Goal: Information Seeking & Learning: Learn about a topic

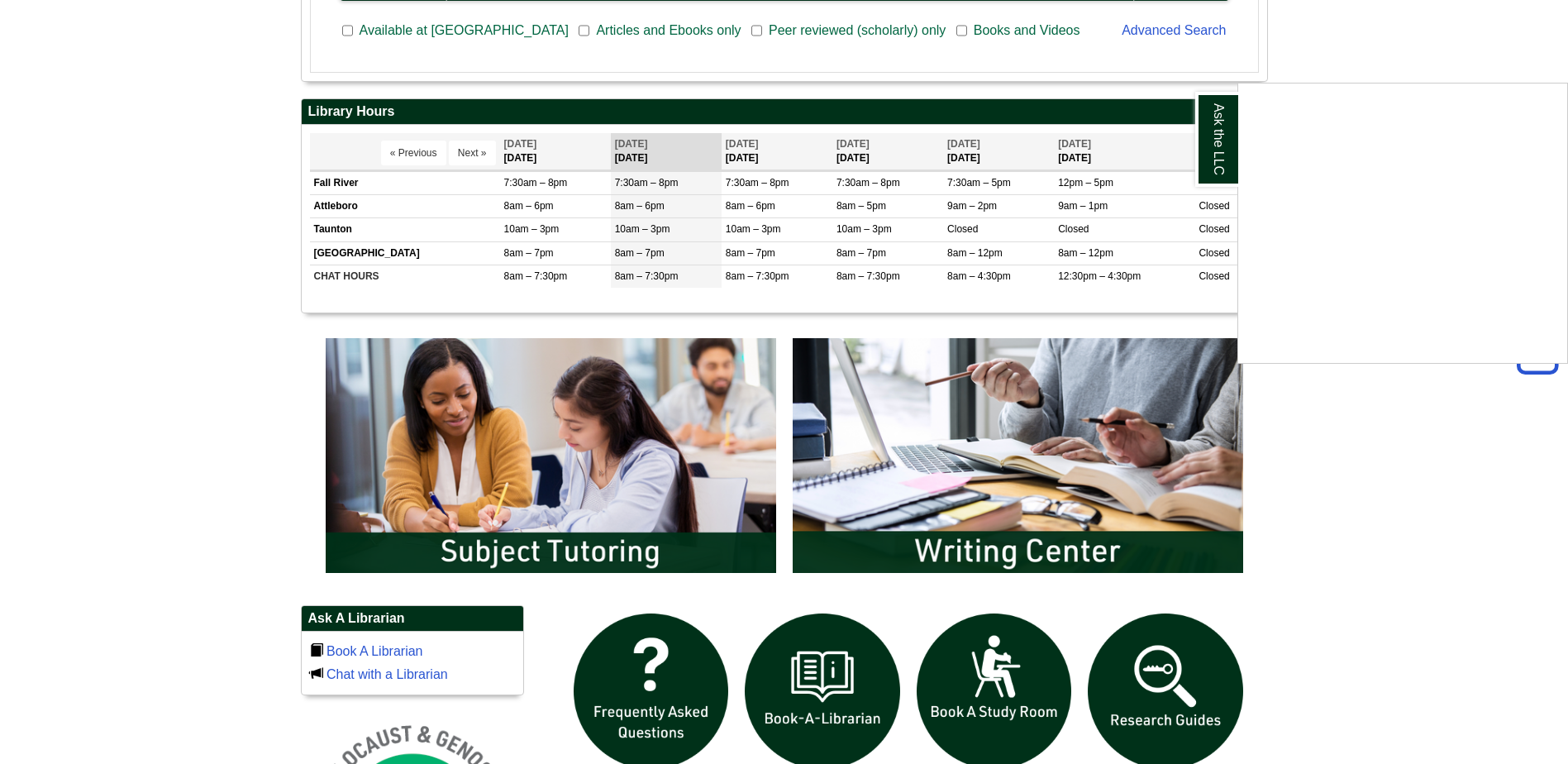
scroll to position [662, 0]
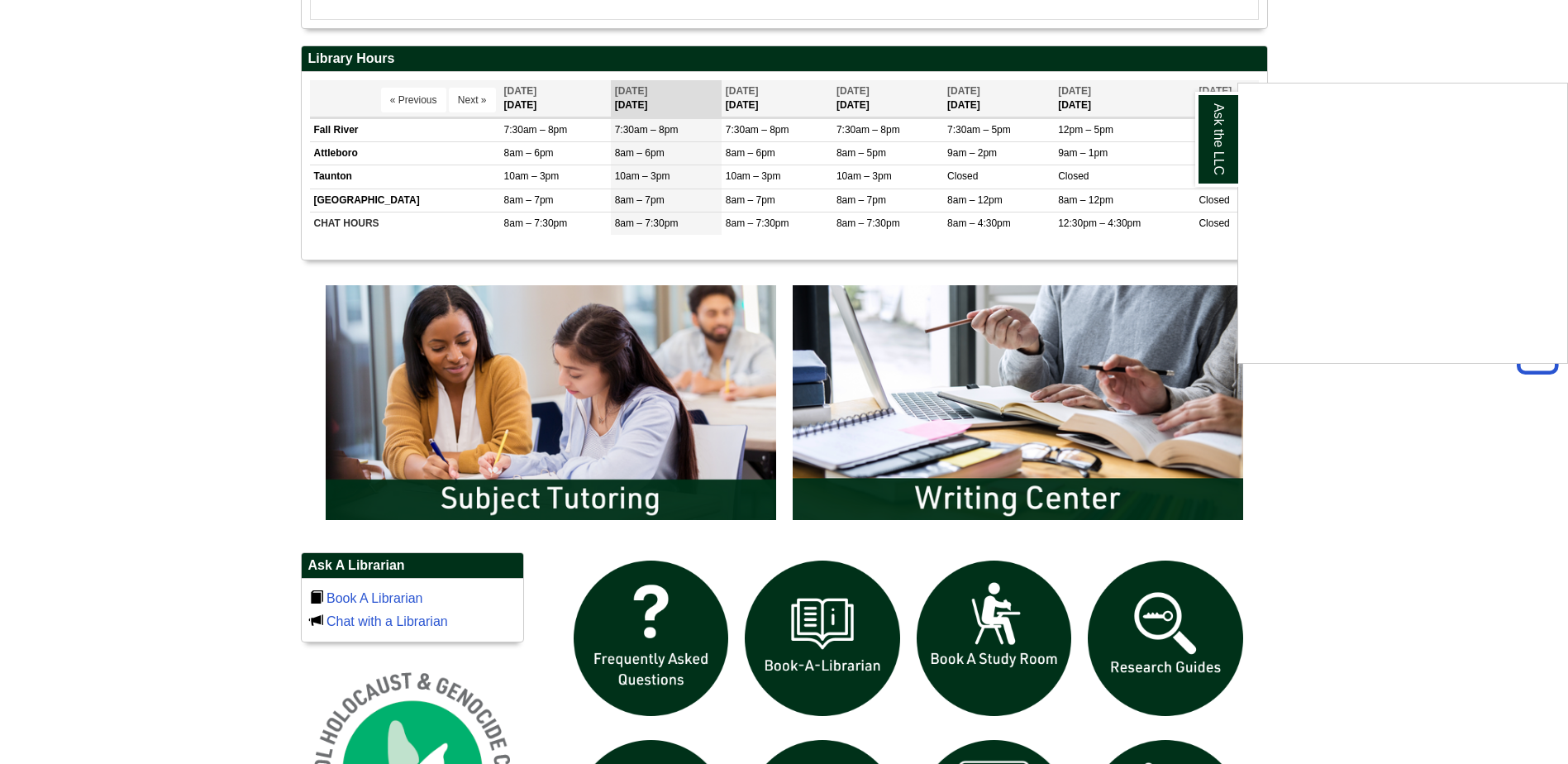
click at [1006, 465] on div "Ask the LLC" at bounding box center [784, 382] width 1568 height 764
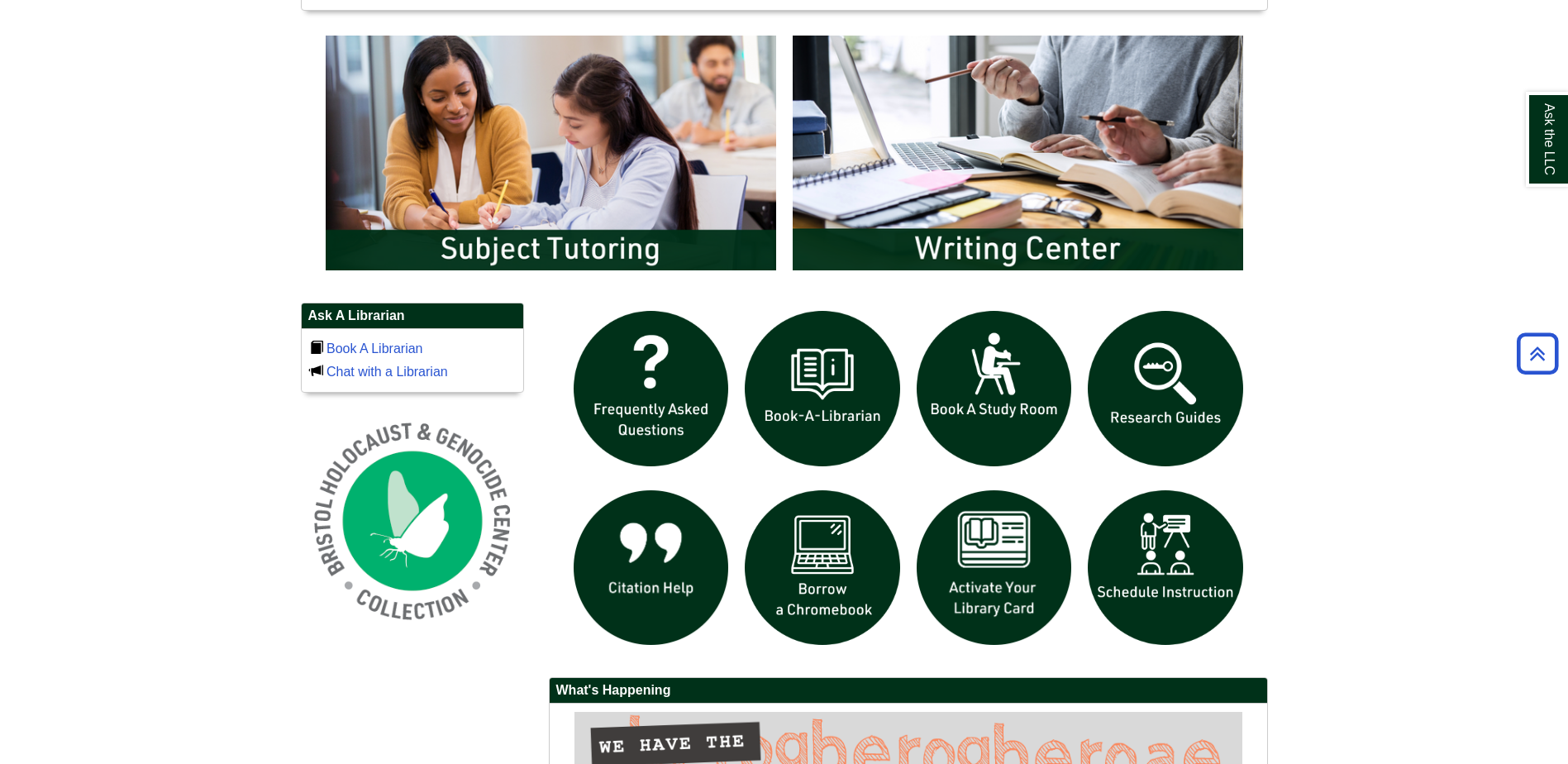
scroll to position [852, 0]
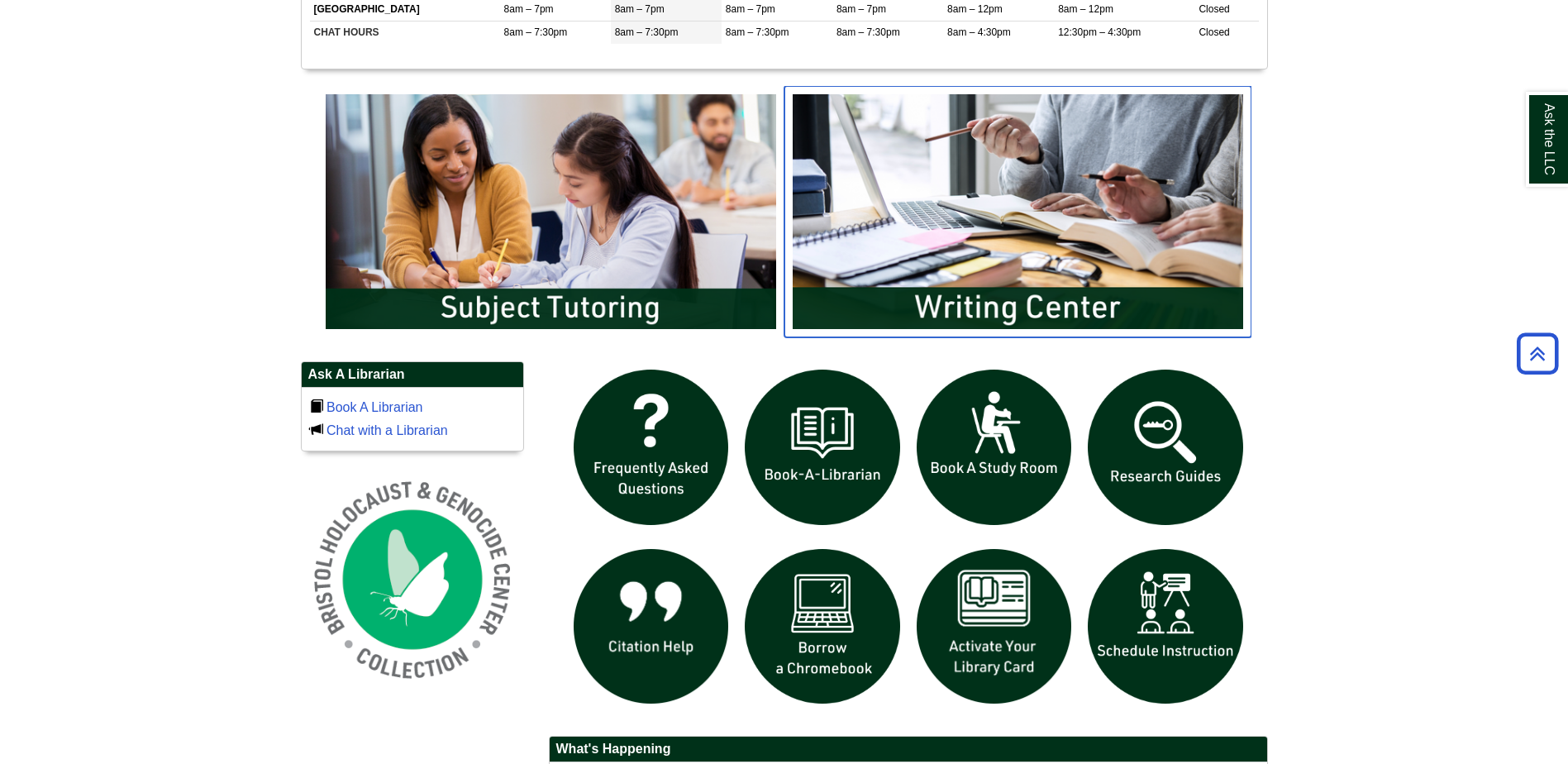
click at [1009, 302] on img "slideshow" at bounding box center [1017, 212] width 467 height 252
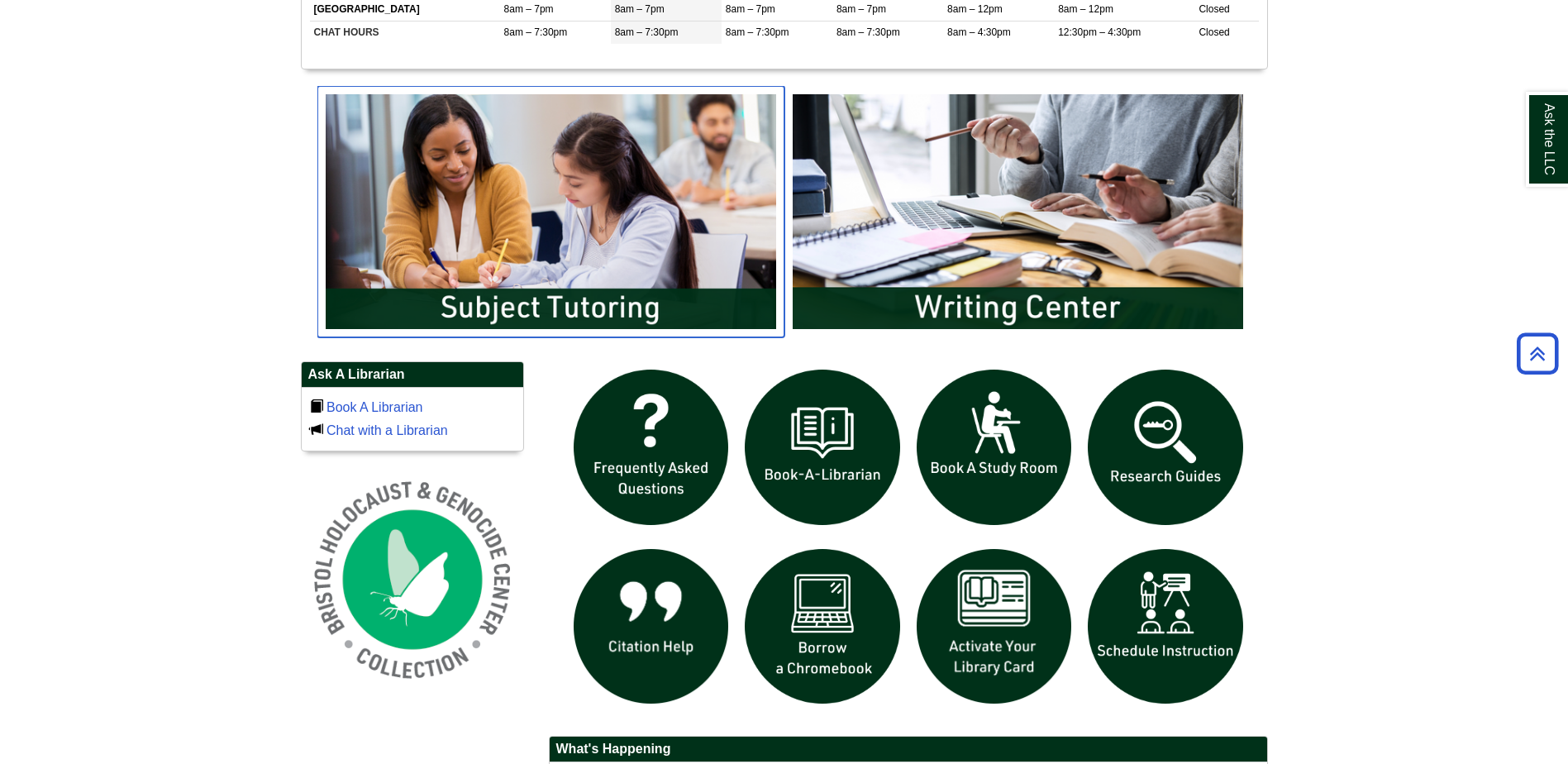
click at [667, 309] on img "slideshow" at bounding box center [551, 212] width 467 height 252
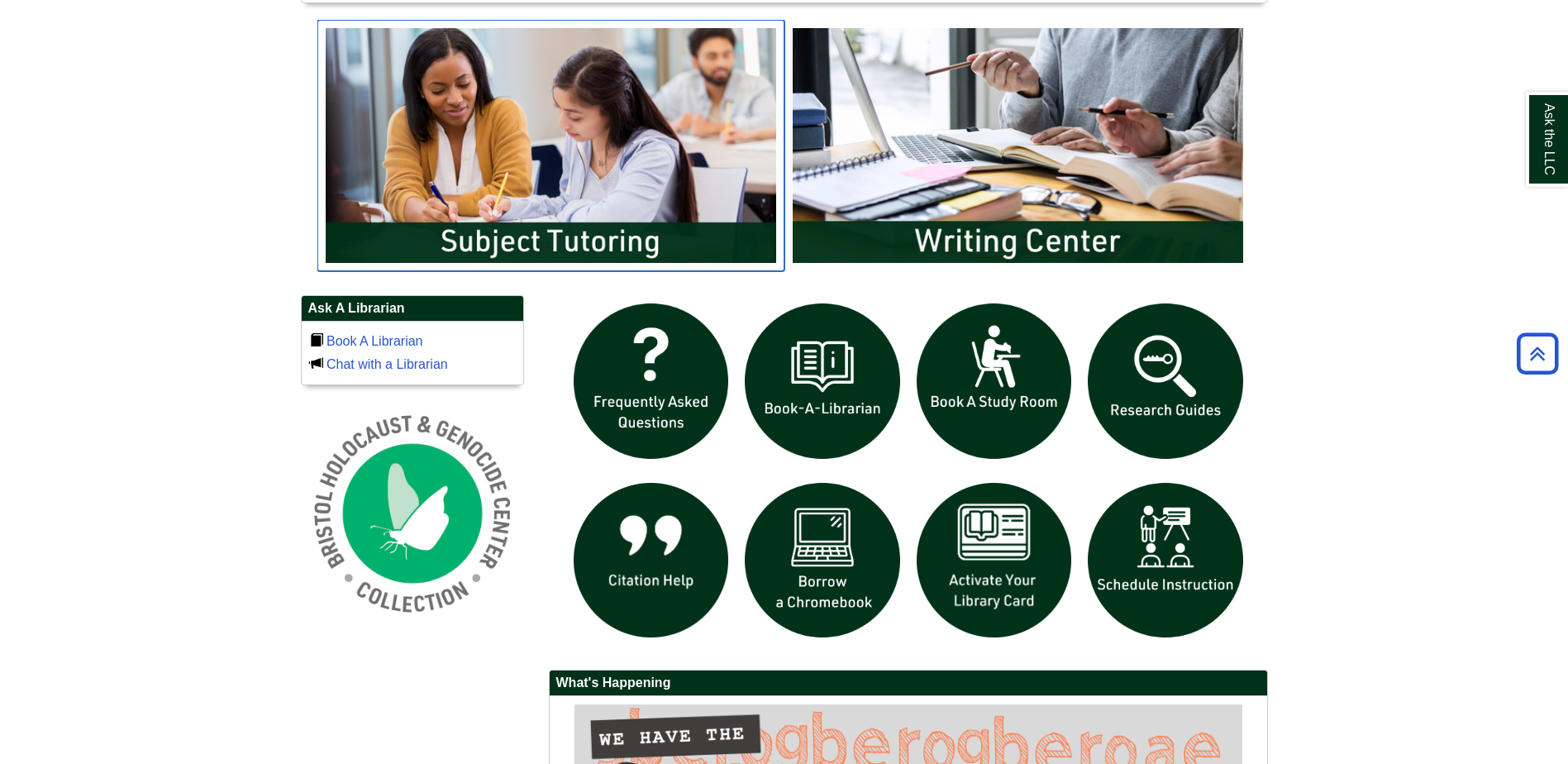
scroll to position [935, 0]
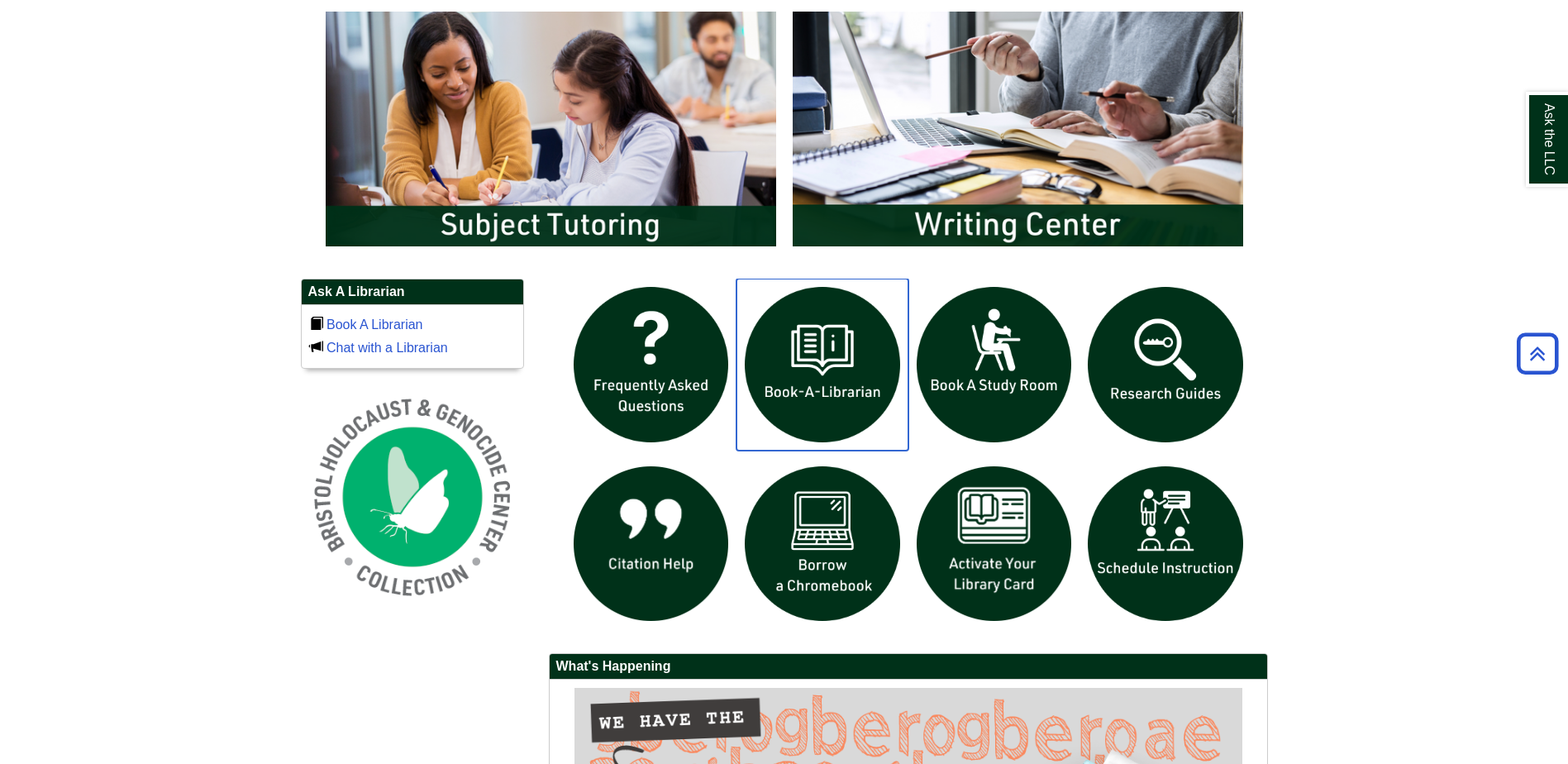
click at [843, 342] on img "slideshow" at bounding box center [823, 364] width 172 height 172
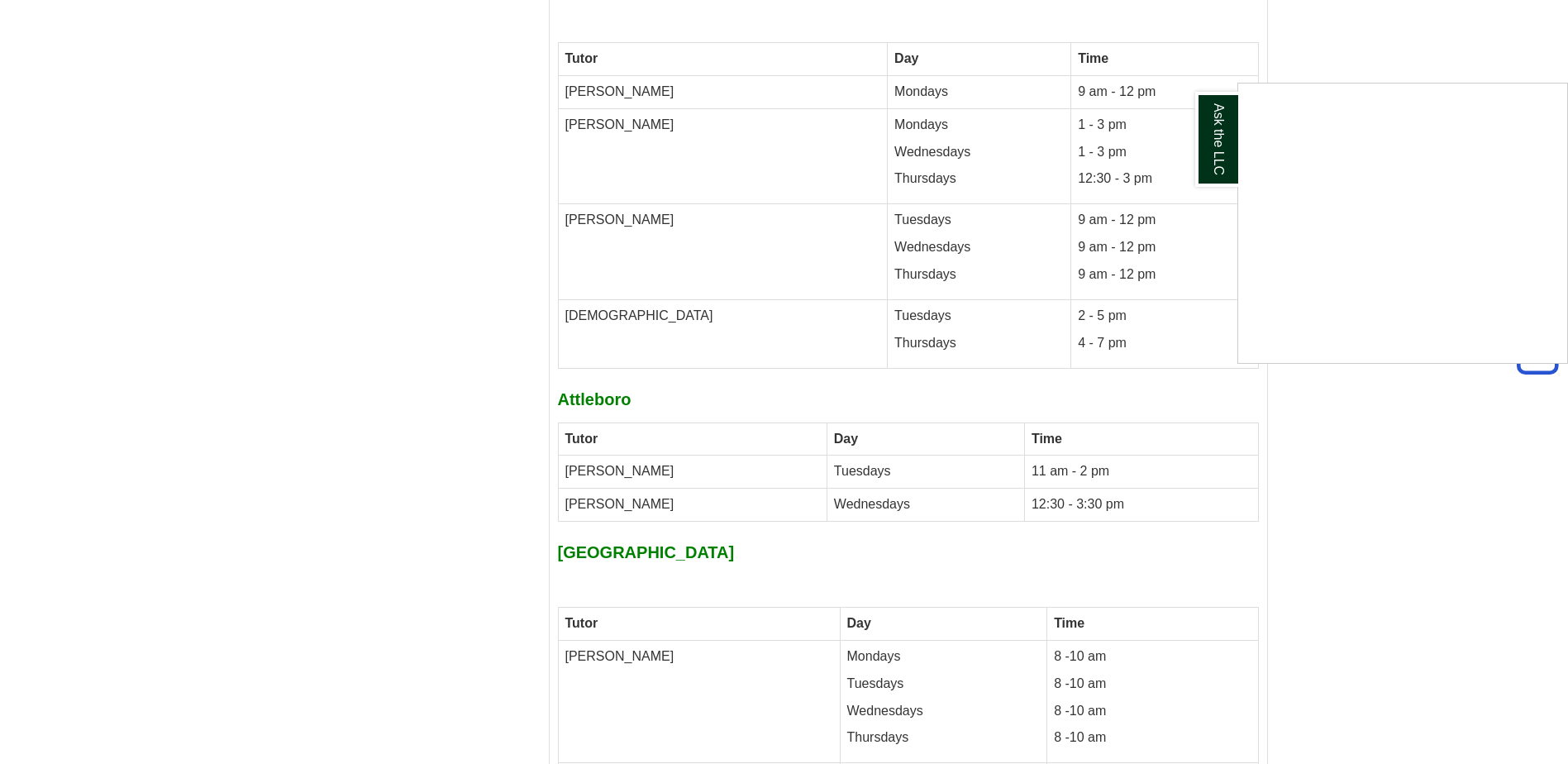
scroll to position [7945, 0]
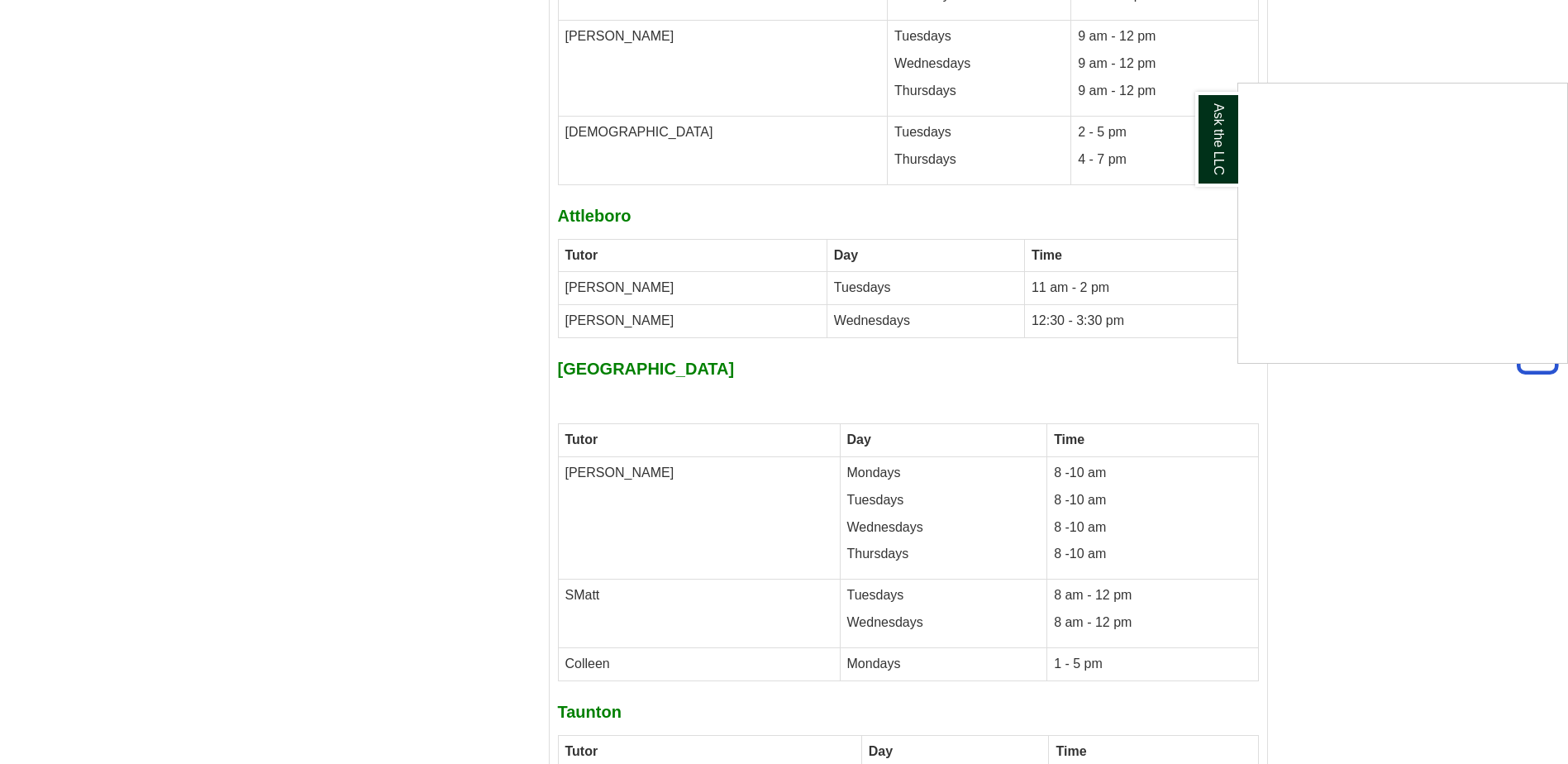
click at [1430, 69] on div "Ask the LLC" at bounding box center [784, 382] width 1568 height 764
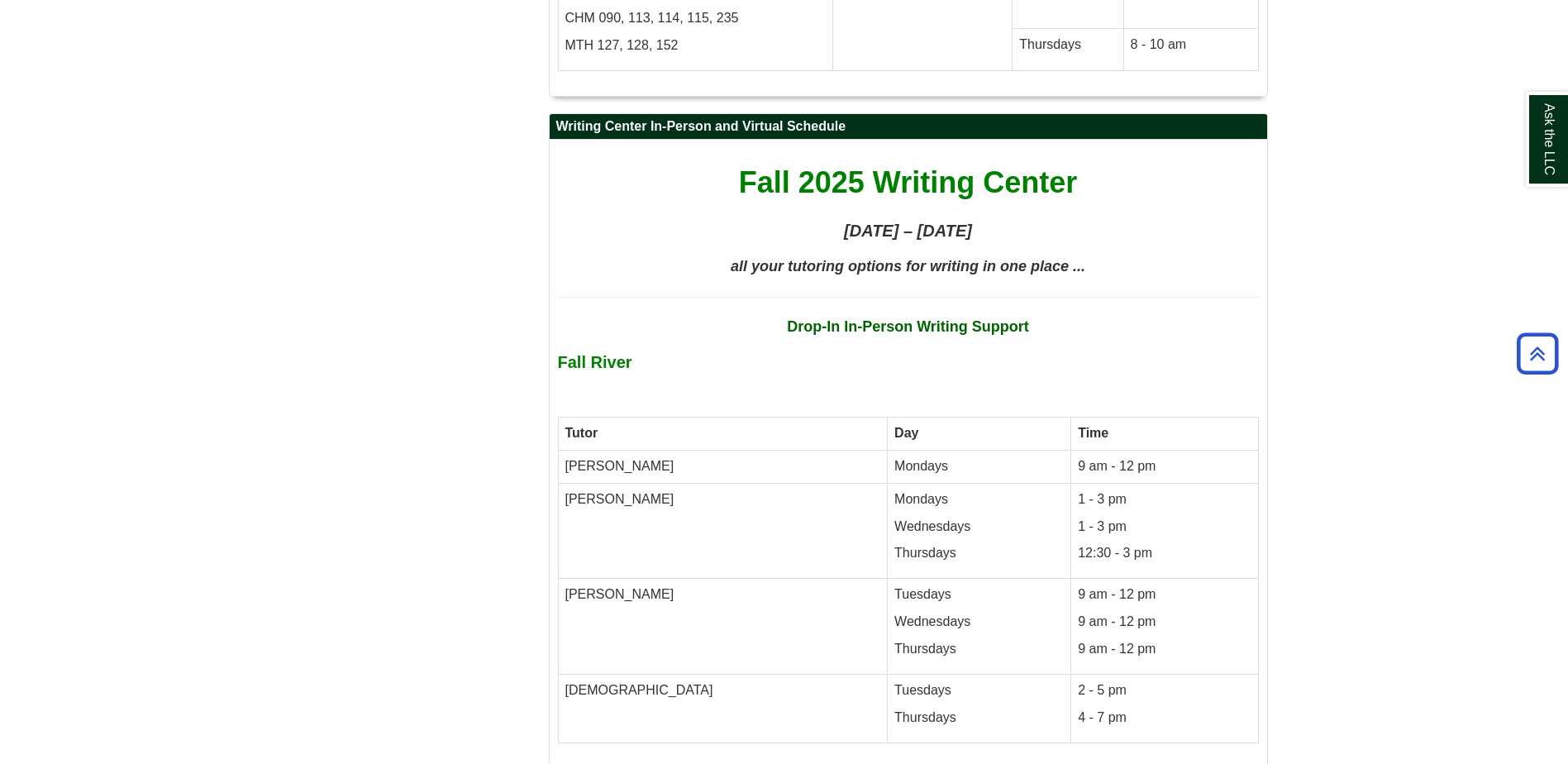
scroll to position [7366, 0]
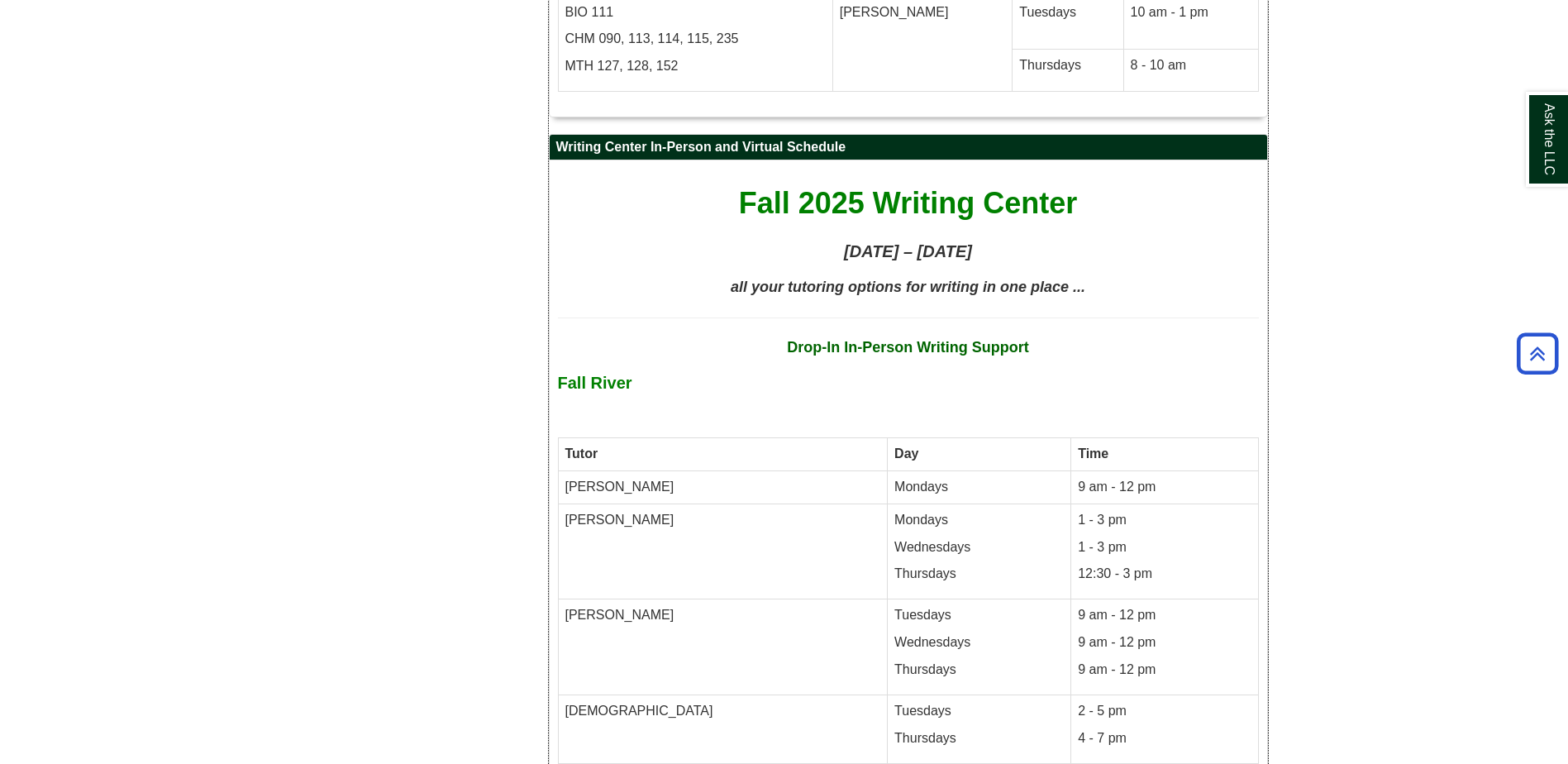
click at [592, 695] on td "[DEMOGRAPHIC_DATA]" at bounding box center [723, 728] width 330 height 69
click at [1072, 470] on td "9 am - 12 pm" at bounding box center [1165, 486] width 187 height 33
click at [599, 470] on td "[PERSON_NAME]" at bounding box center [723, 486] width 330 height 33
click at [612, 374] on b "Fall River" at bounding box center [596, 382] width 75 height 18
click at [588, 470] on td "[PERSON_NAME]" at bounding box center [723, 486] width 330 height 33
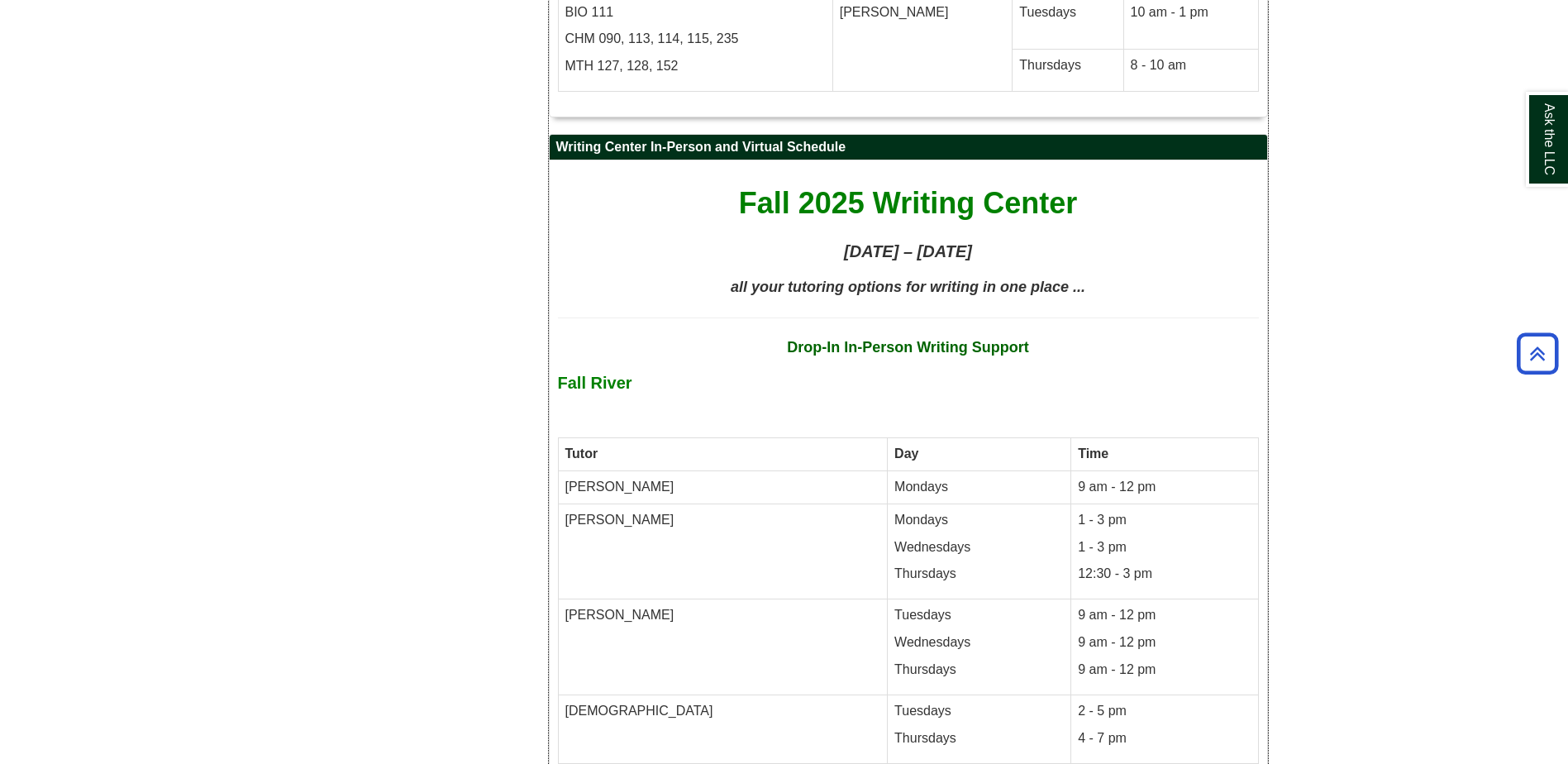
click at [588, 470] on td "[PERSON_NAME]" at bounding box center [723, 486] width 330 height 33
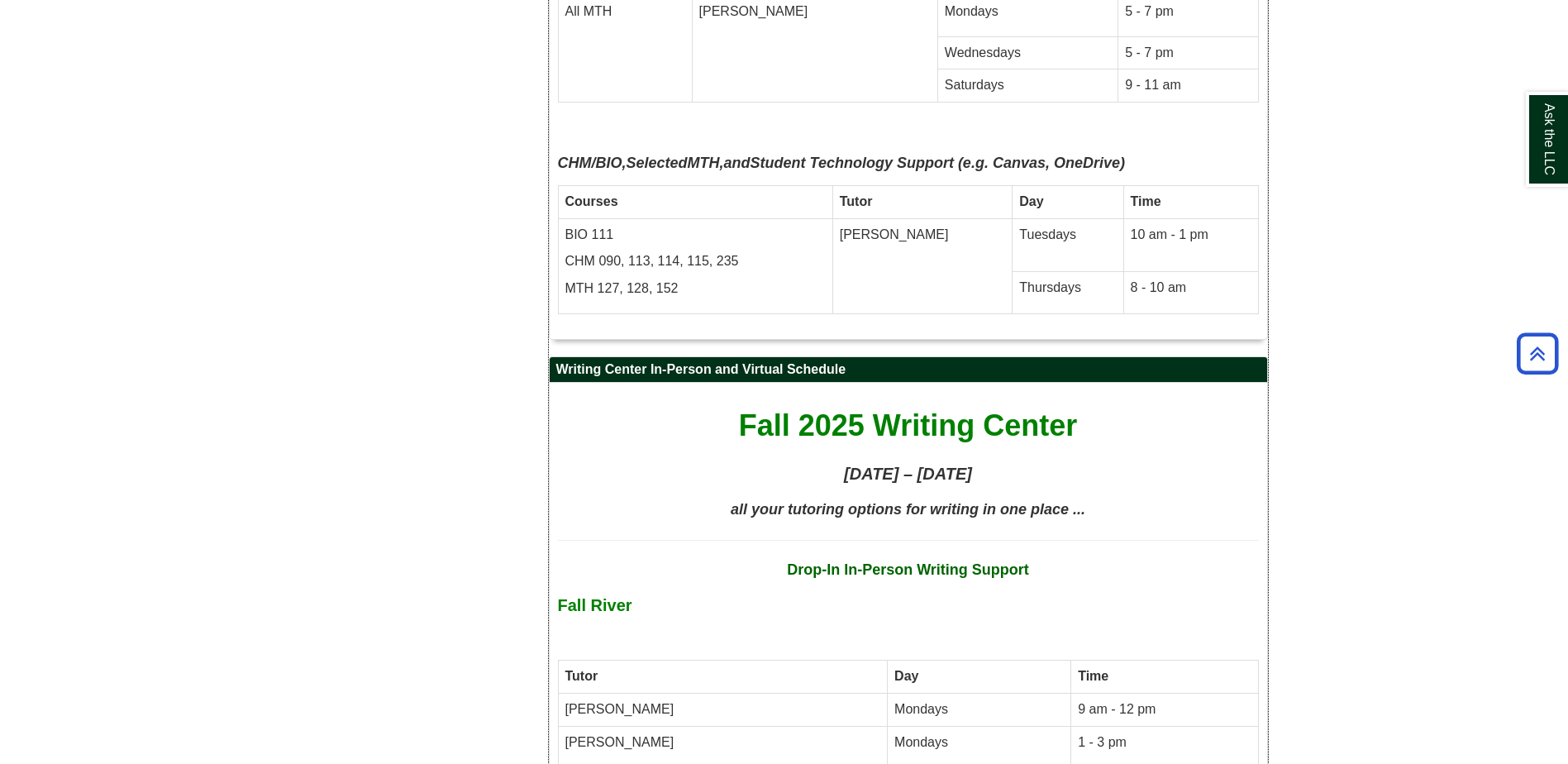
scroll to position [7062, 0]
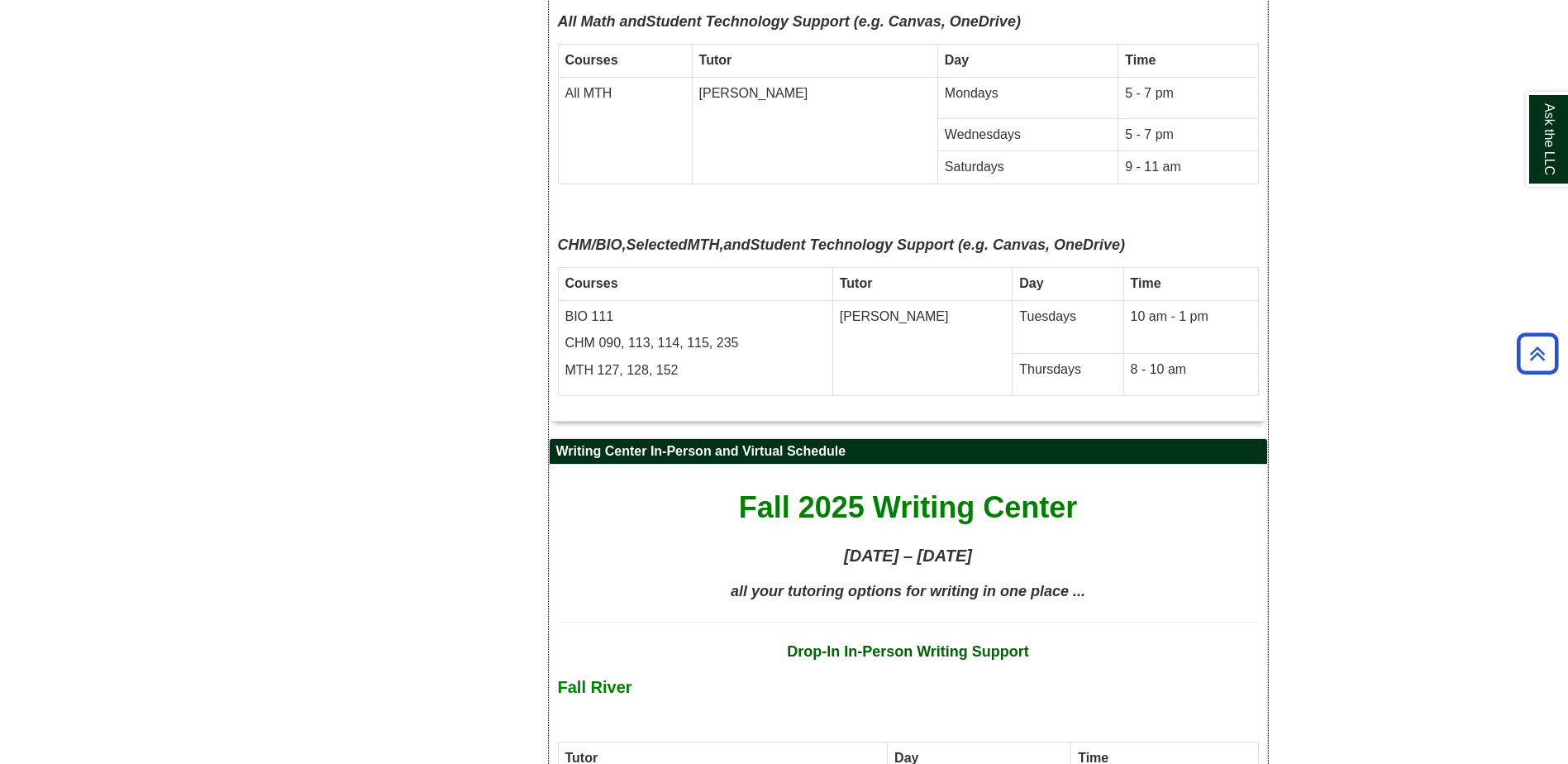
click at [917, 643] on strong "Drop-In In-Person Writing Support" at bounding box center [908, 651] width 242 height 17
click at [628, 678] on b "Fall River" at bounding box center [596, 686] width 75 height 18
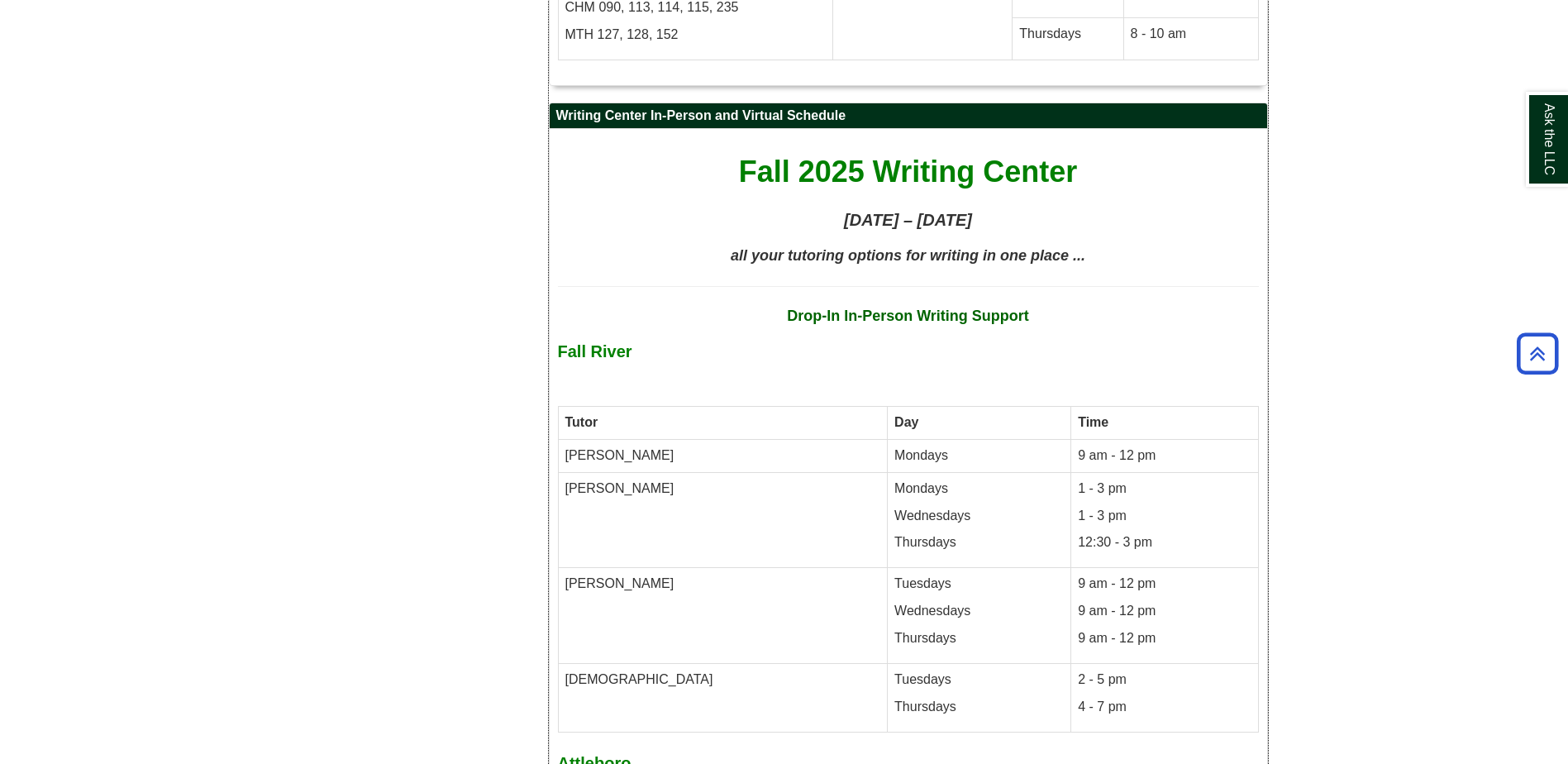
scroll to position [7393, 0]
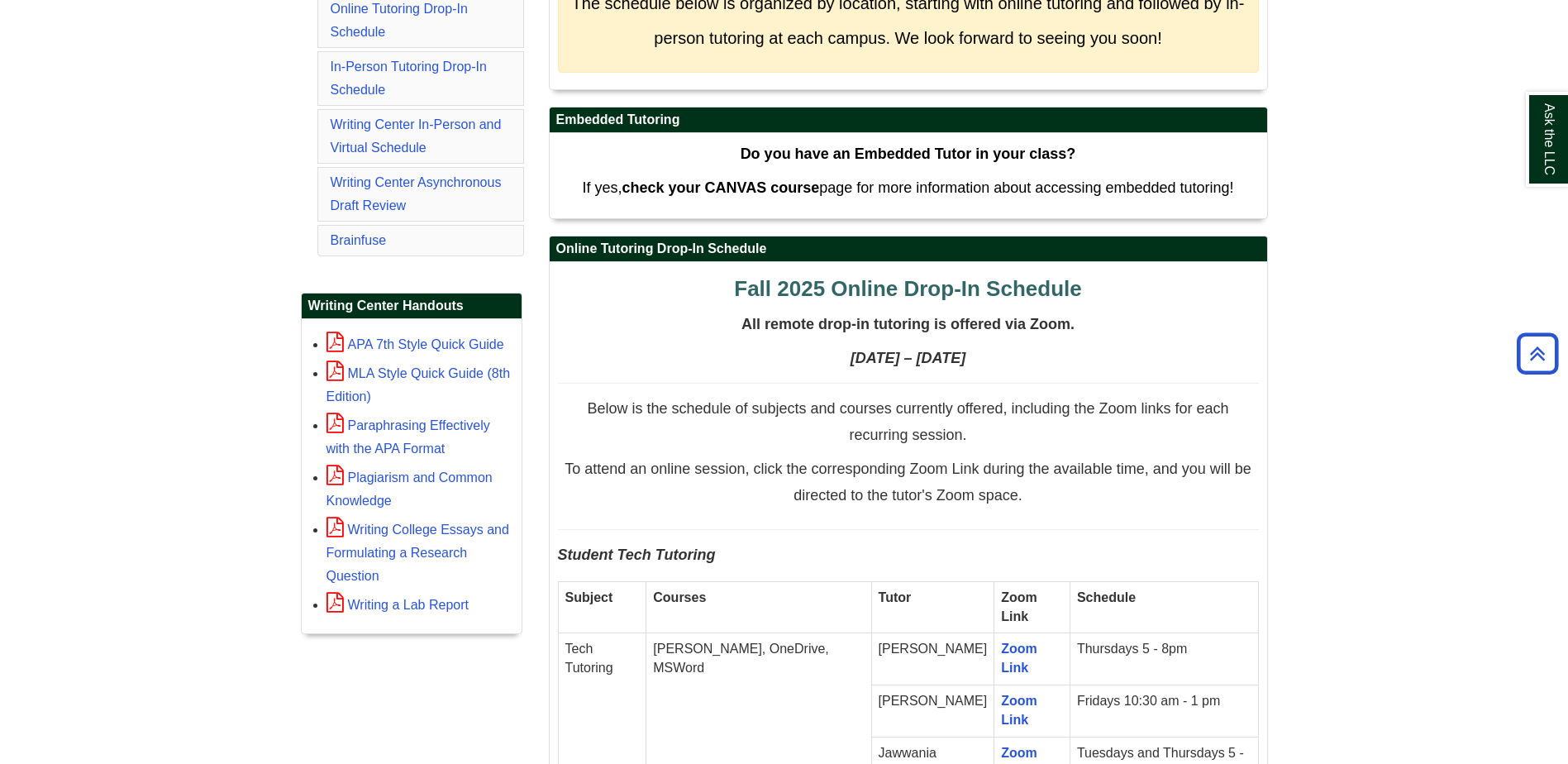
scroll to position [579, 0]
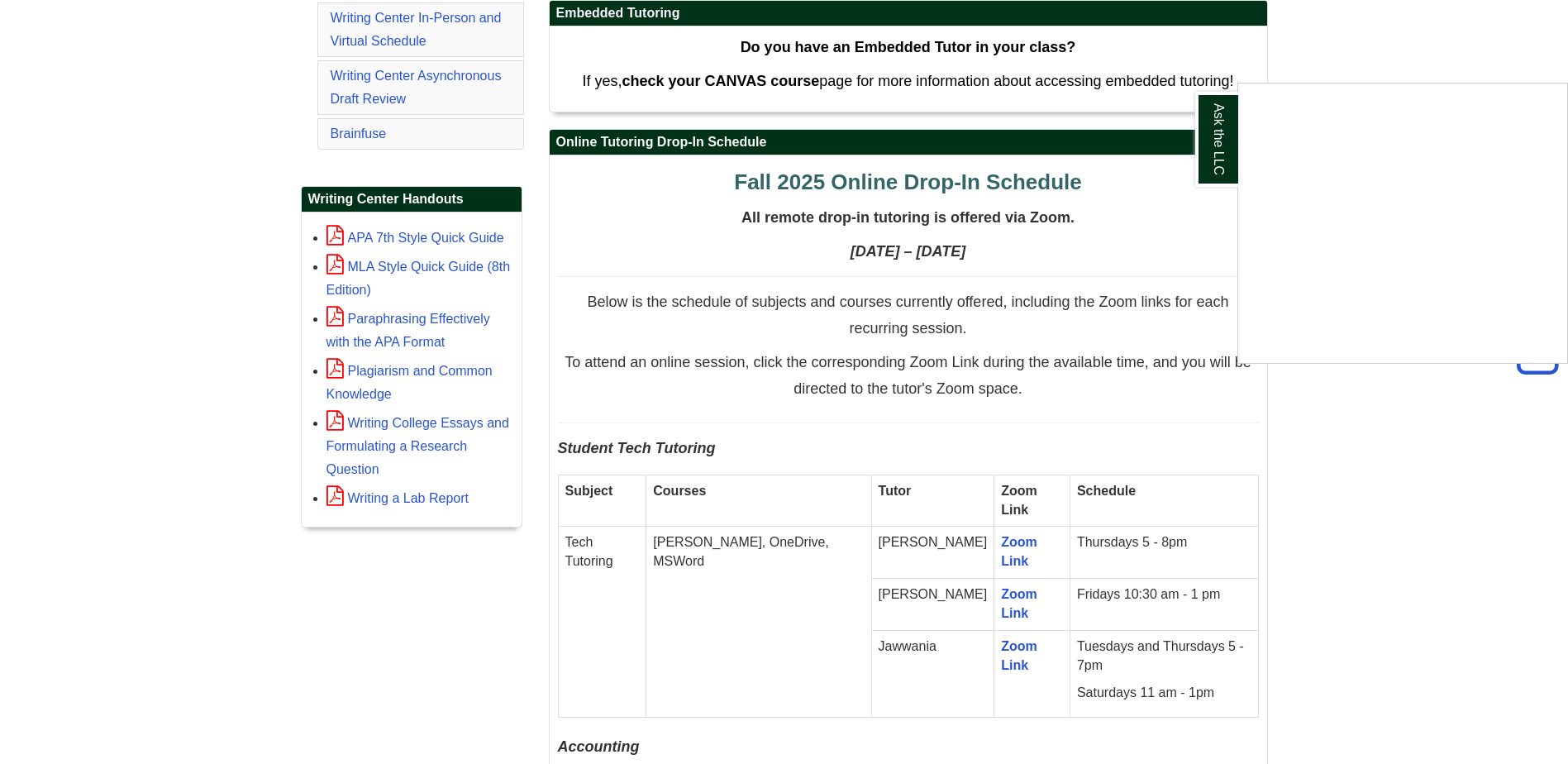
click at [1350, 417] on div "Ask the LLC" at bounding box center [784, 382] width 1568 height 764
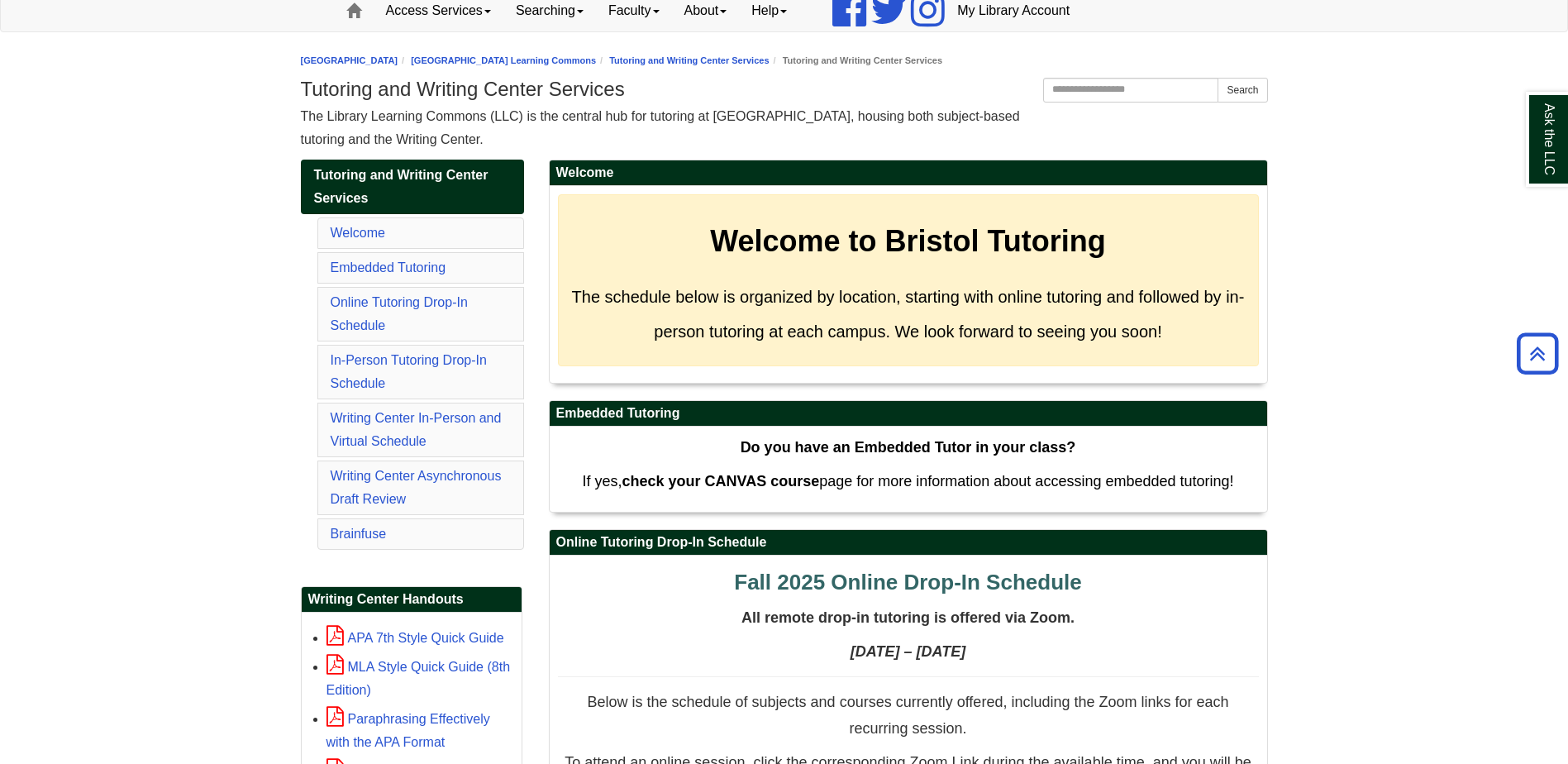
scroll to position [165, 0]
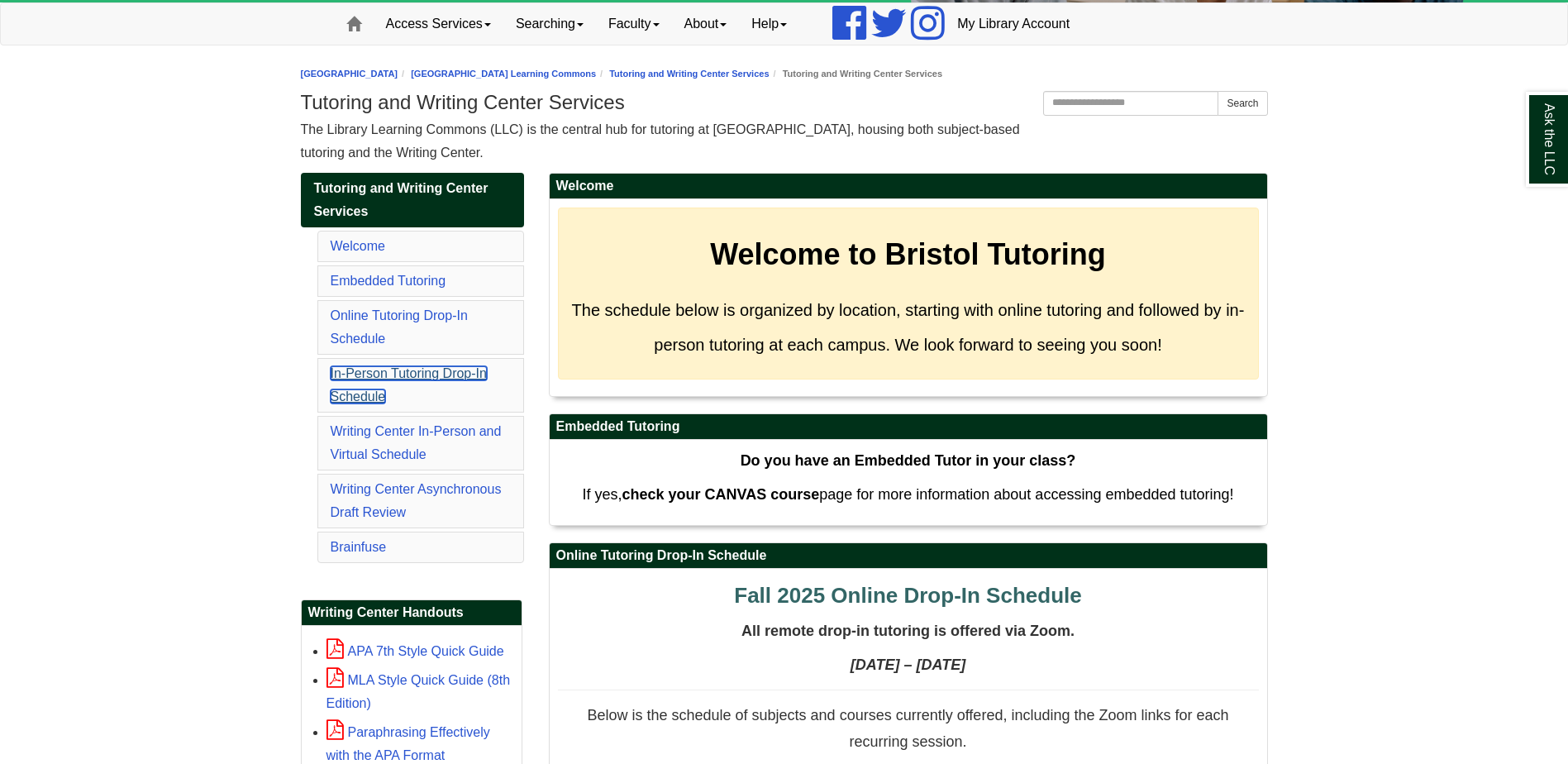
click at [451, 376] on link "In-Person Tutoring Drop-In Schedule" at bounding box center [408, 385] width 156 height 37
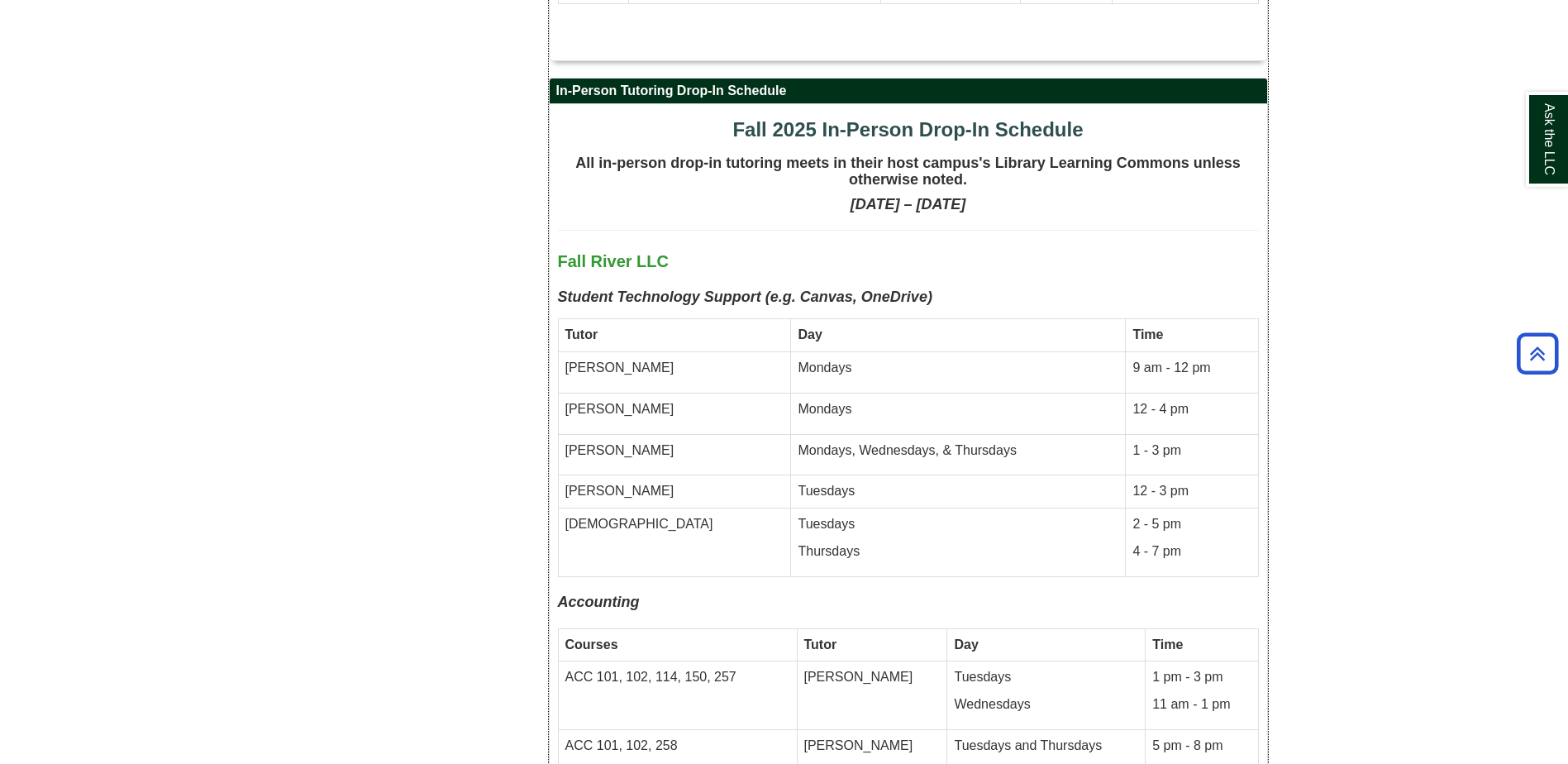
click at [573, 352] on td "[PERSON_NAME]" at bounding box center [674, 372] width 233 height 42
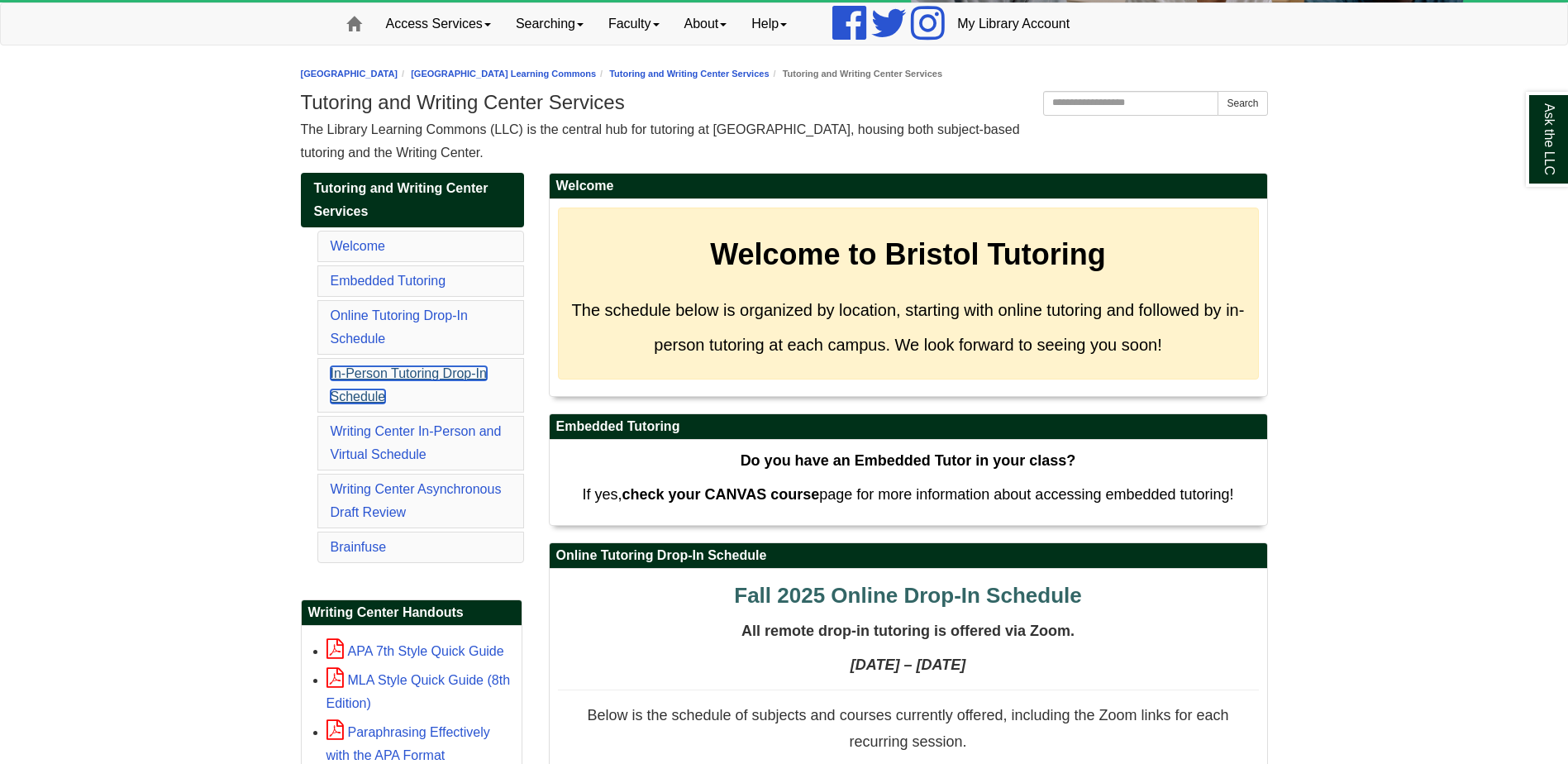
click at [457, 374] on link "In-Person Tutoring Drop-In Schedule" at bounding box center [408, 385] width 156 height 37
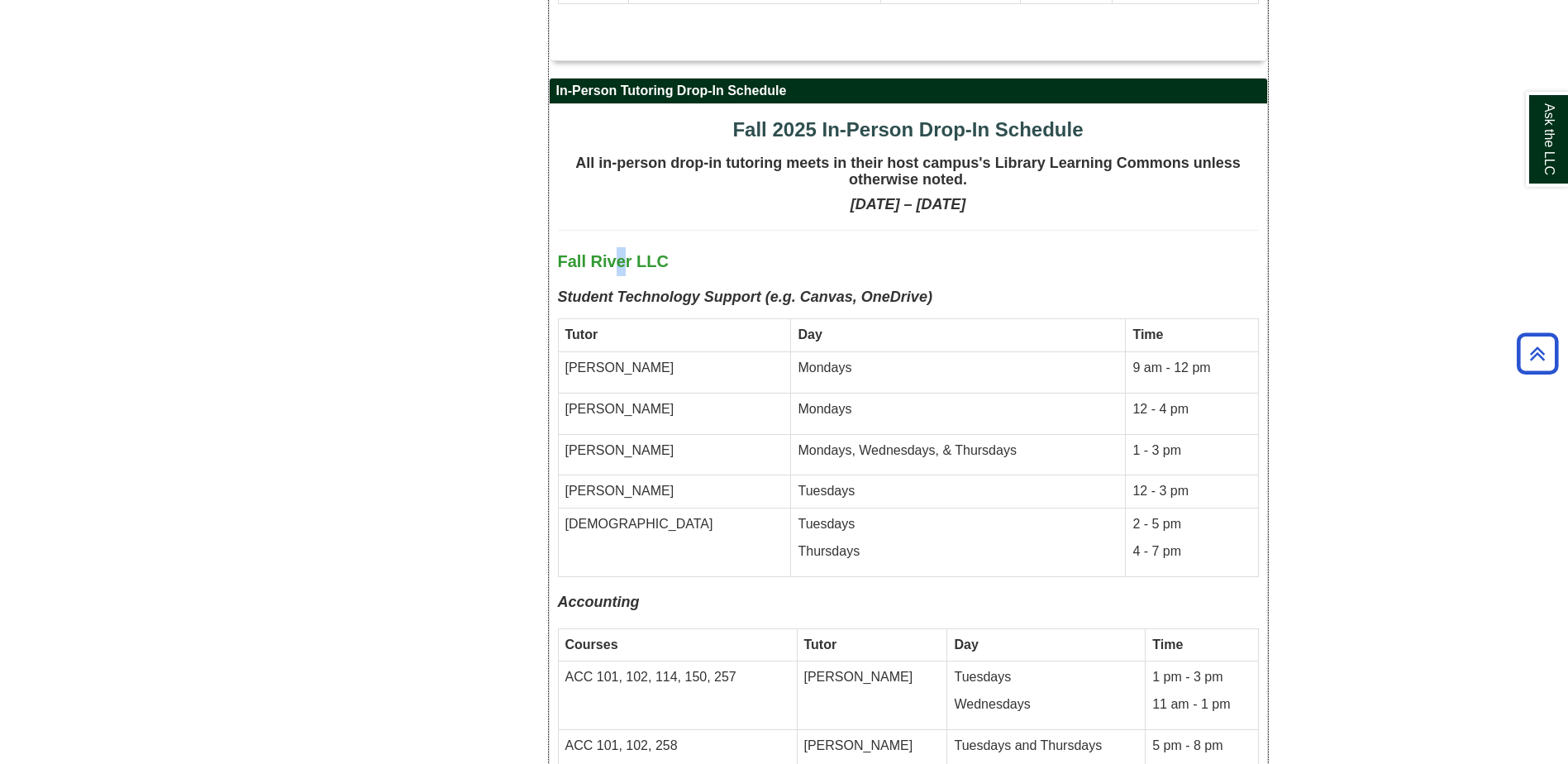
click at [624, 252] on span "Fall River LLC" at bounding box center [613, 261] width 111 height 18
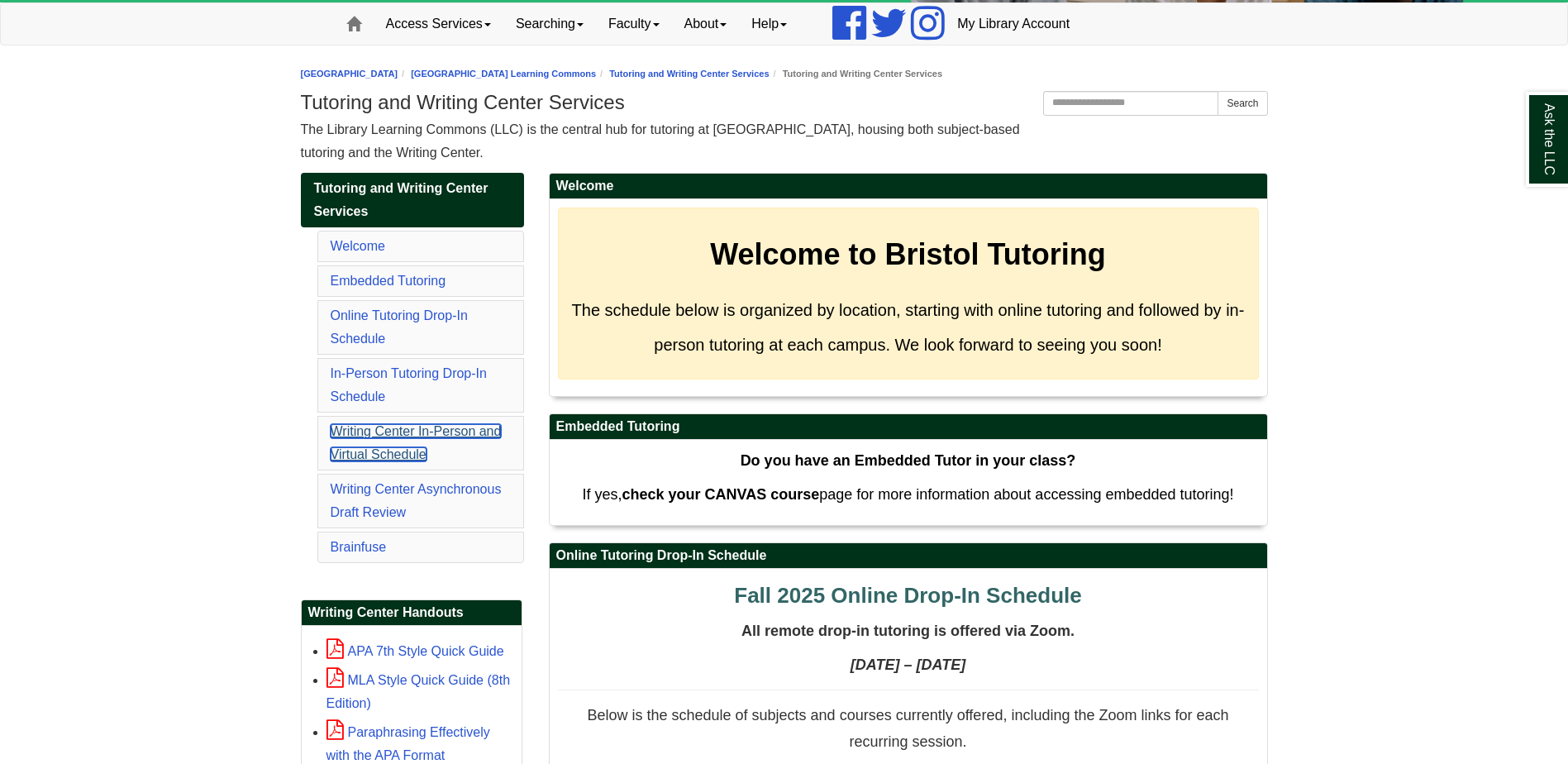
click at [459, 435] on link "Writing Center In-Person and Virtual Schedule" at bounding box center [416, 443] width 171 height 37
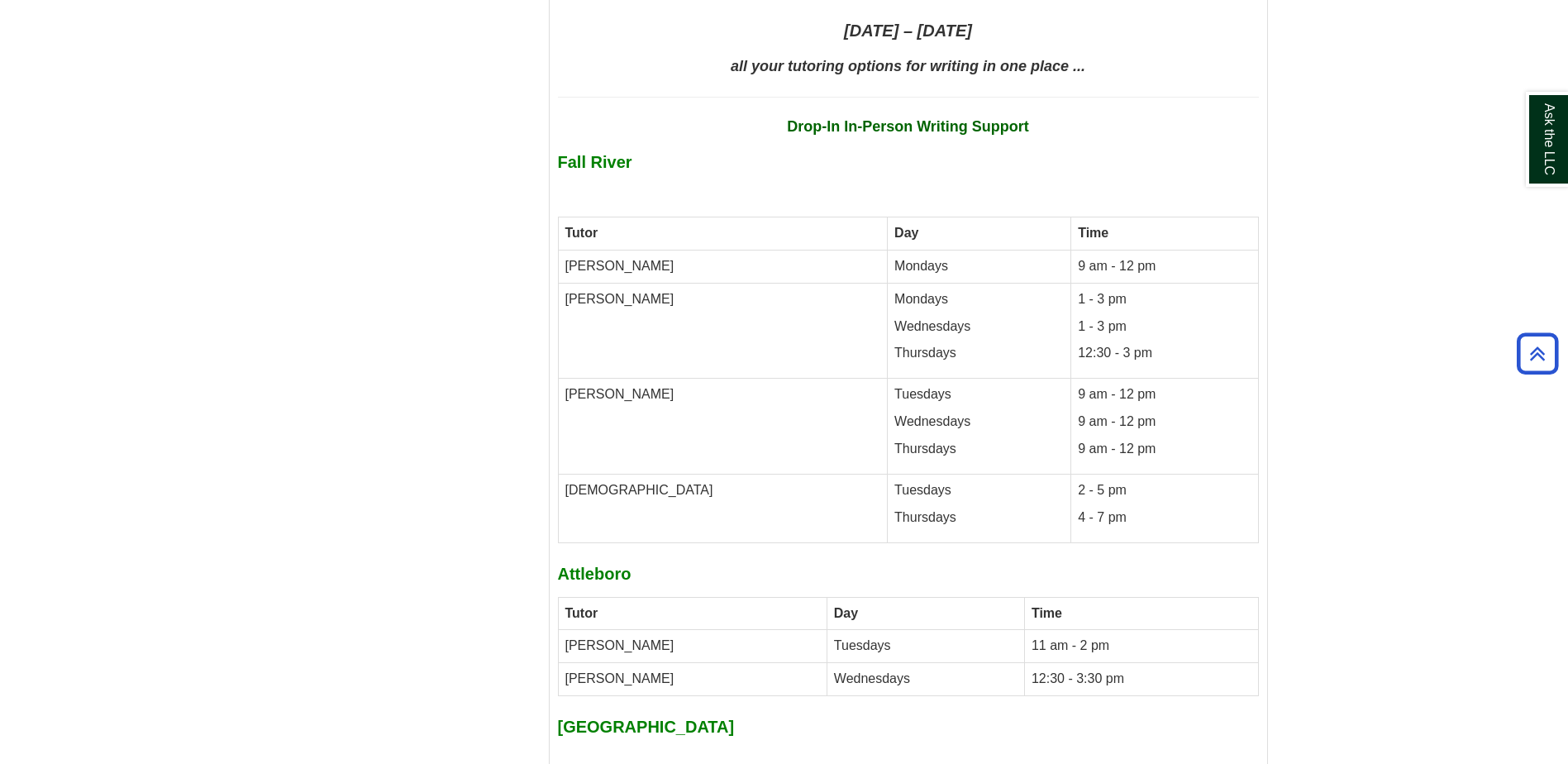
scroll to position [7283, 0]
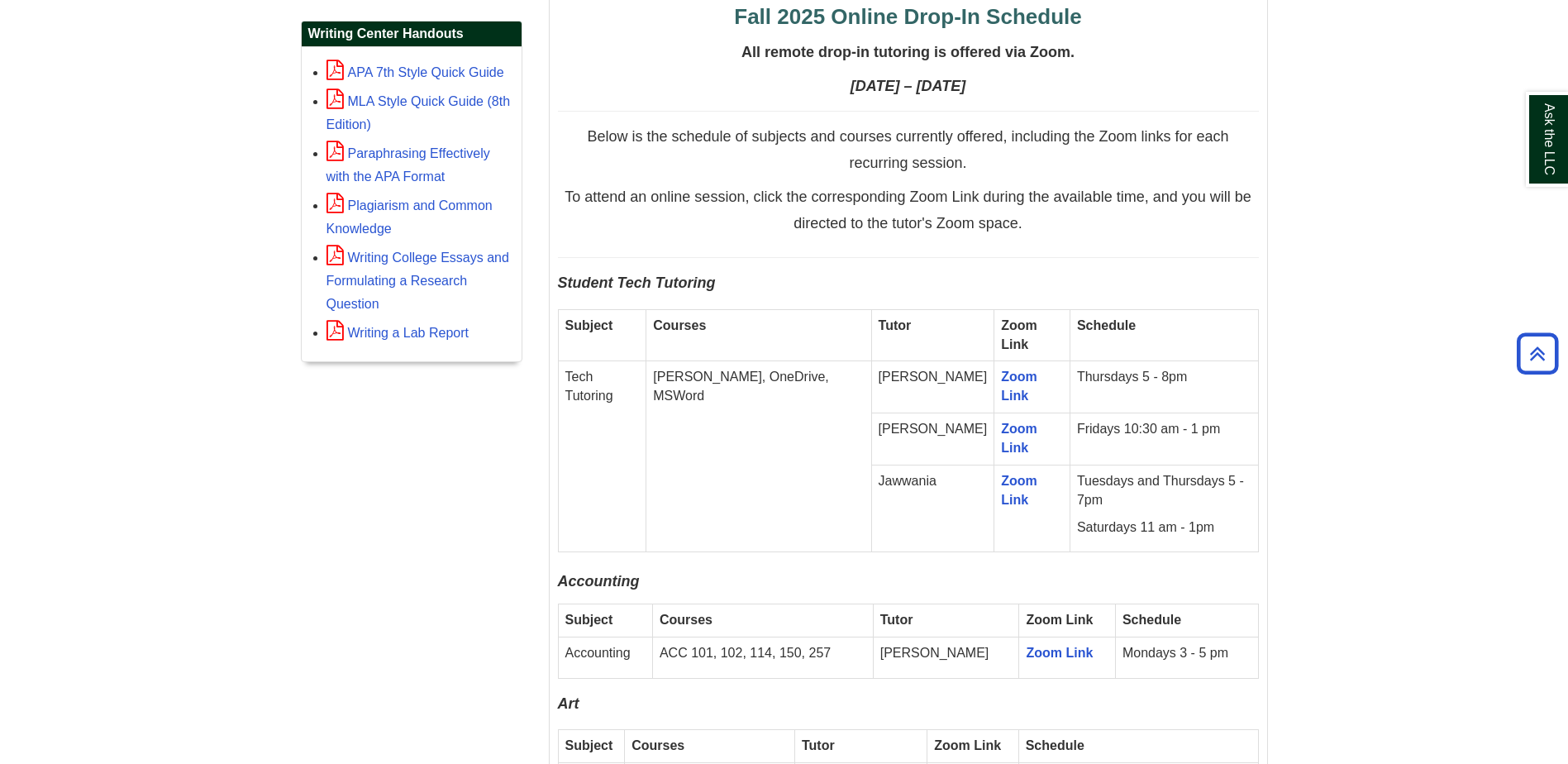
scroll to position [248, 0]
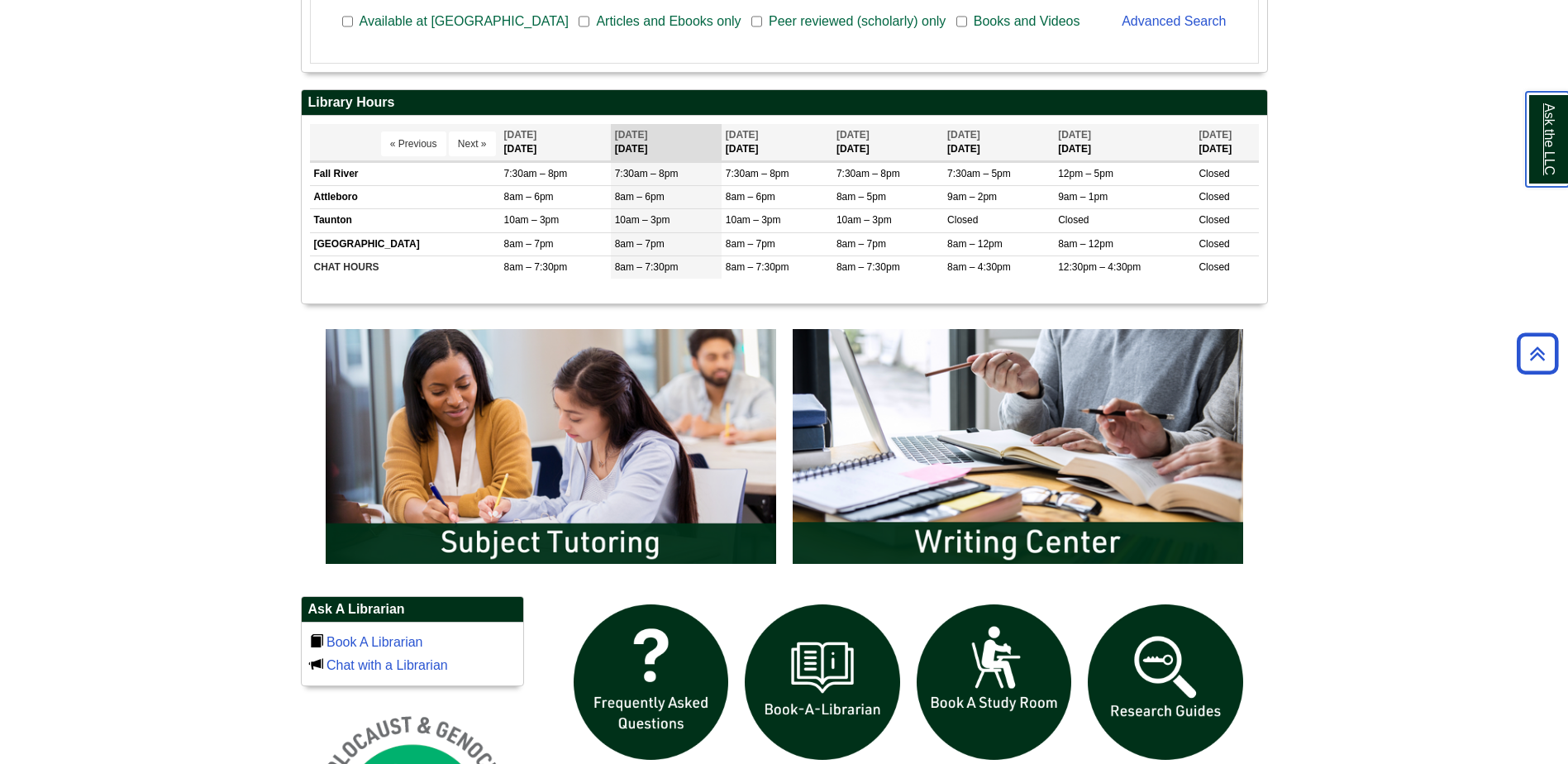
scroll to position [770, 0]
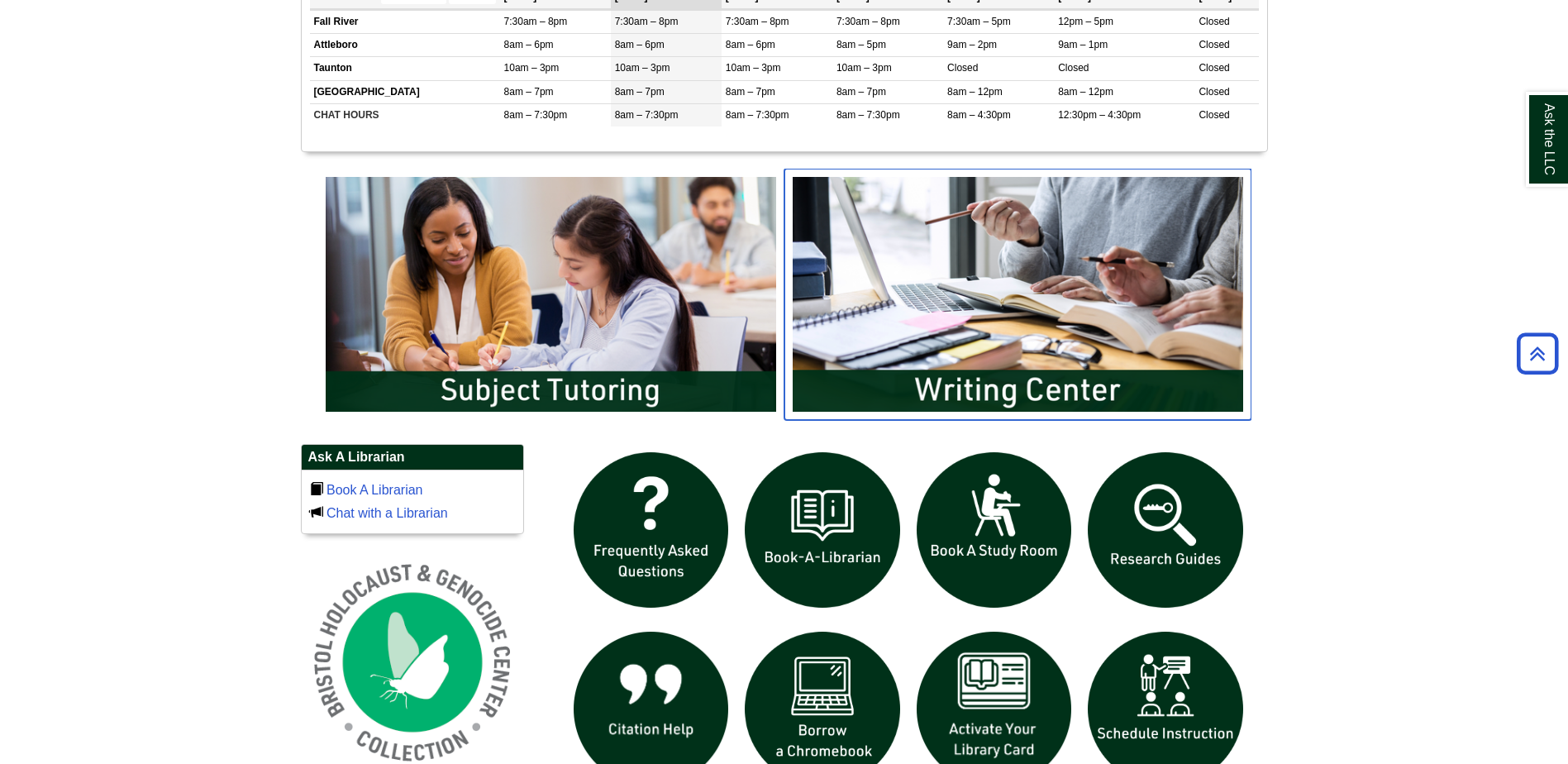
click at [1011, 385] on img "slideshow" at bounding box center [1017, 294] width 467 height 252
click at [923, 381] on img "slideshow" at bounding box center [1017, 294] width 467 height 252
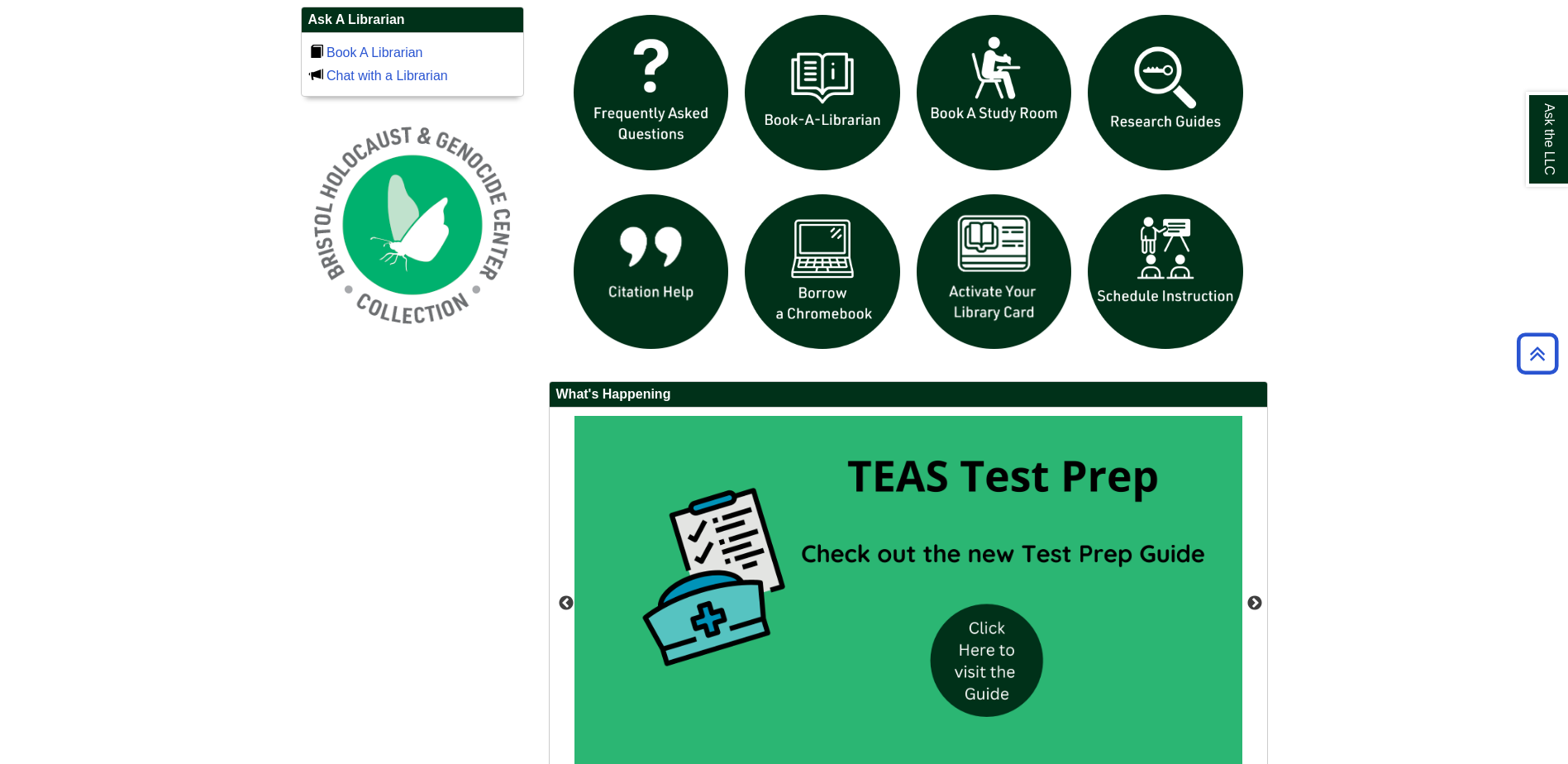
scroll to position [1348, 0]
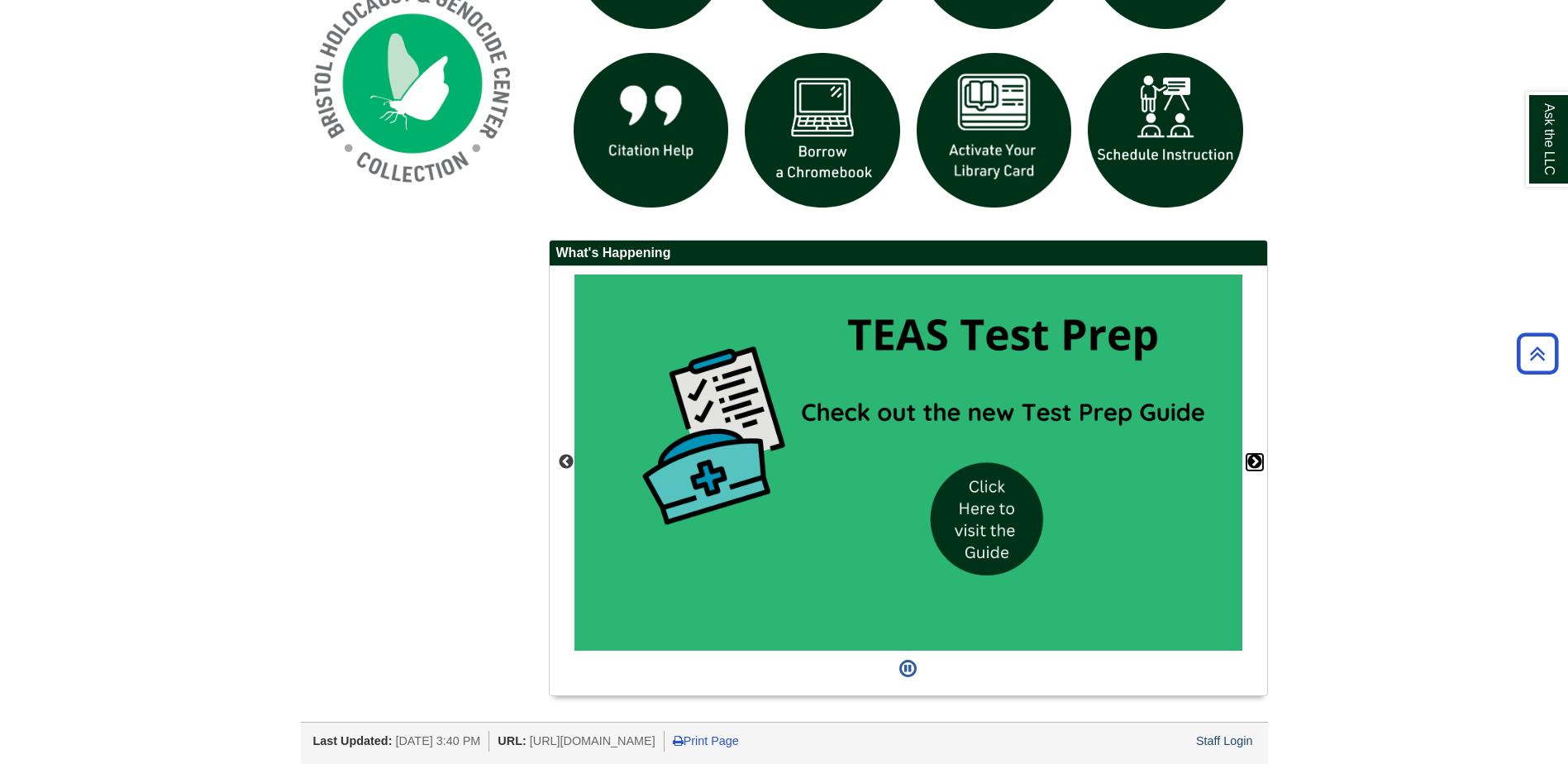
click at [1261, 464] on button "Next" at bounding box center [1255, 462] width 17 height 17
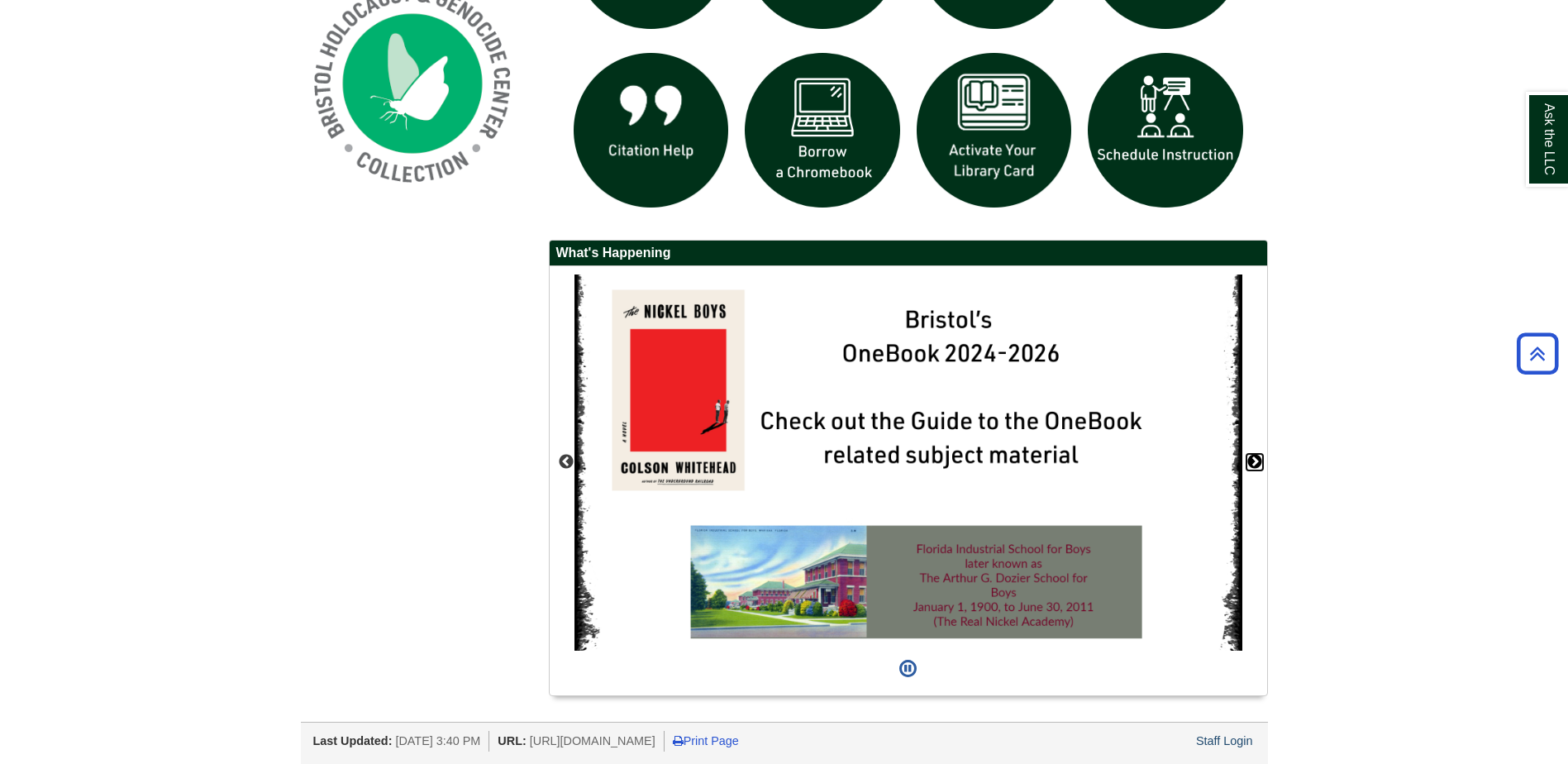
click at [1261, 464] on button "Next" at bounding box center [1255, 462] width 17 height 17
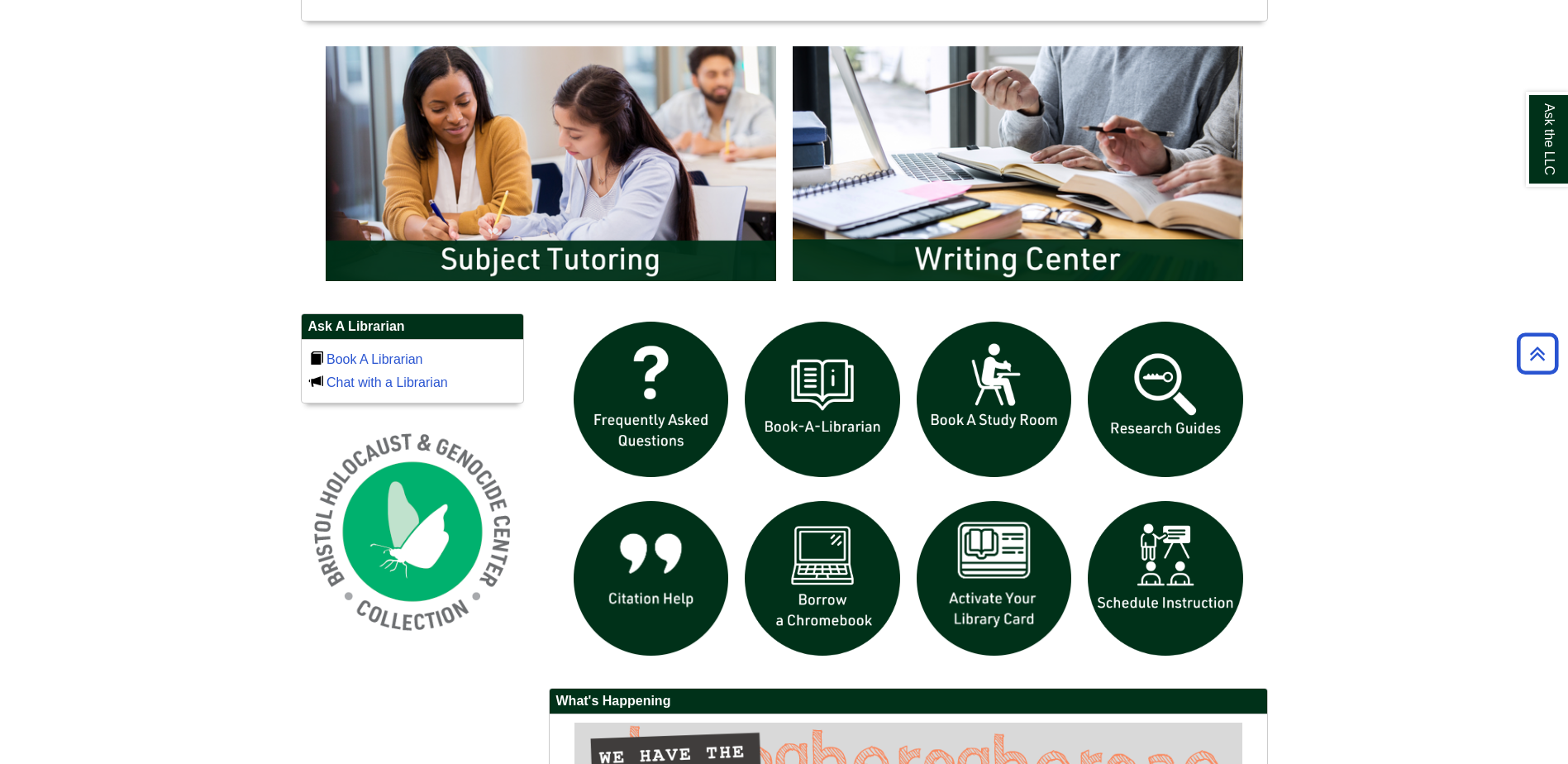
scroll to position [898, 0]
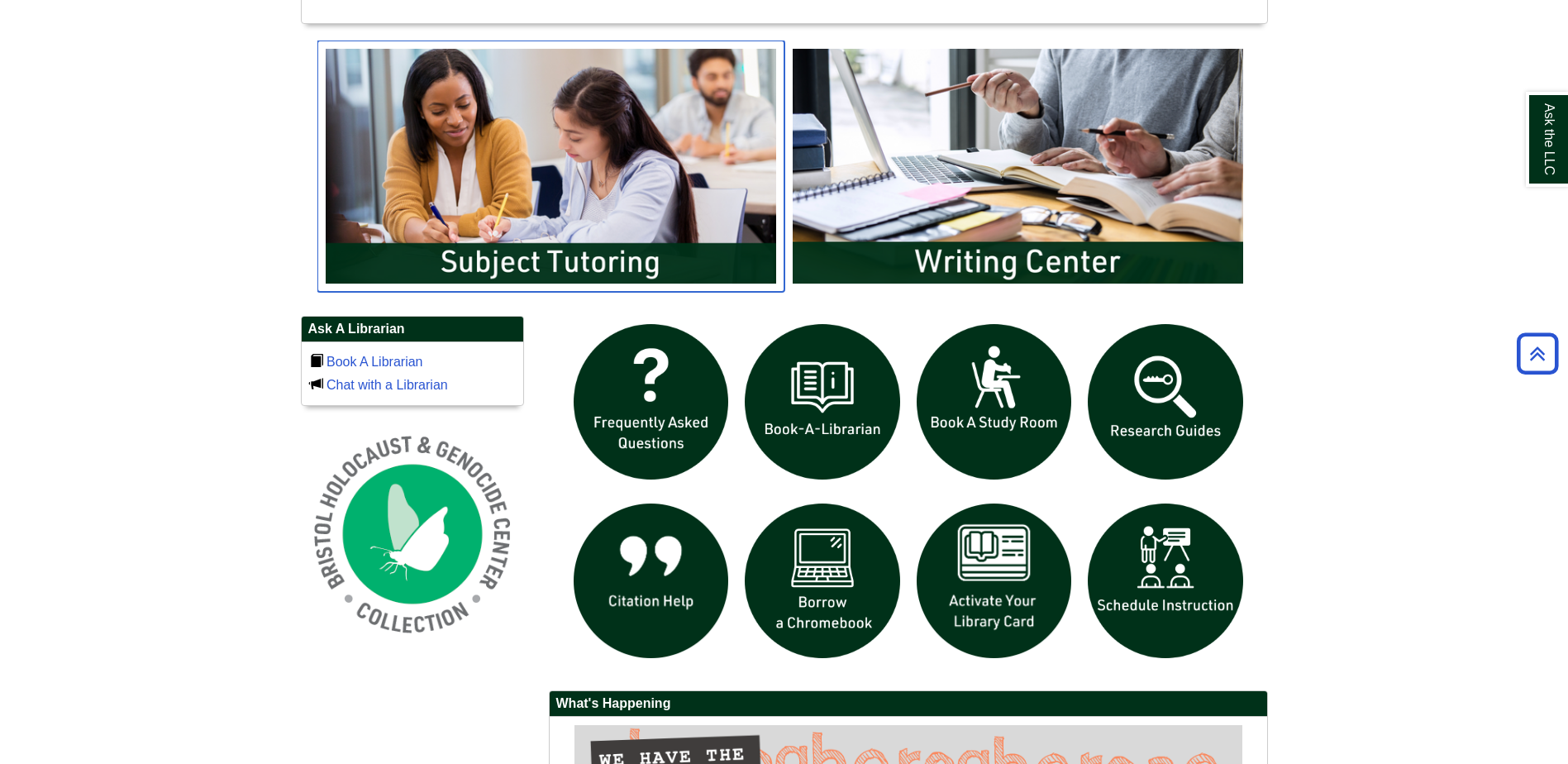
click at [690, 250] on img "slideshow" at bounding box center [551, 166] width 467 height 252
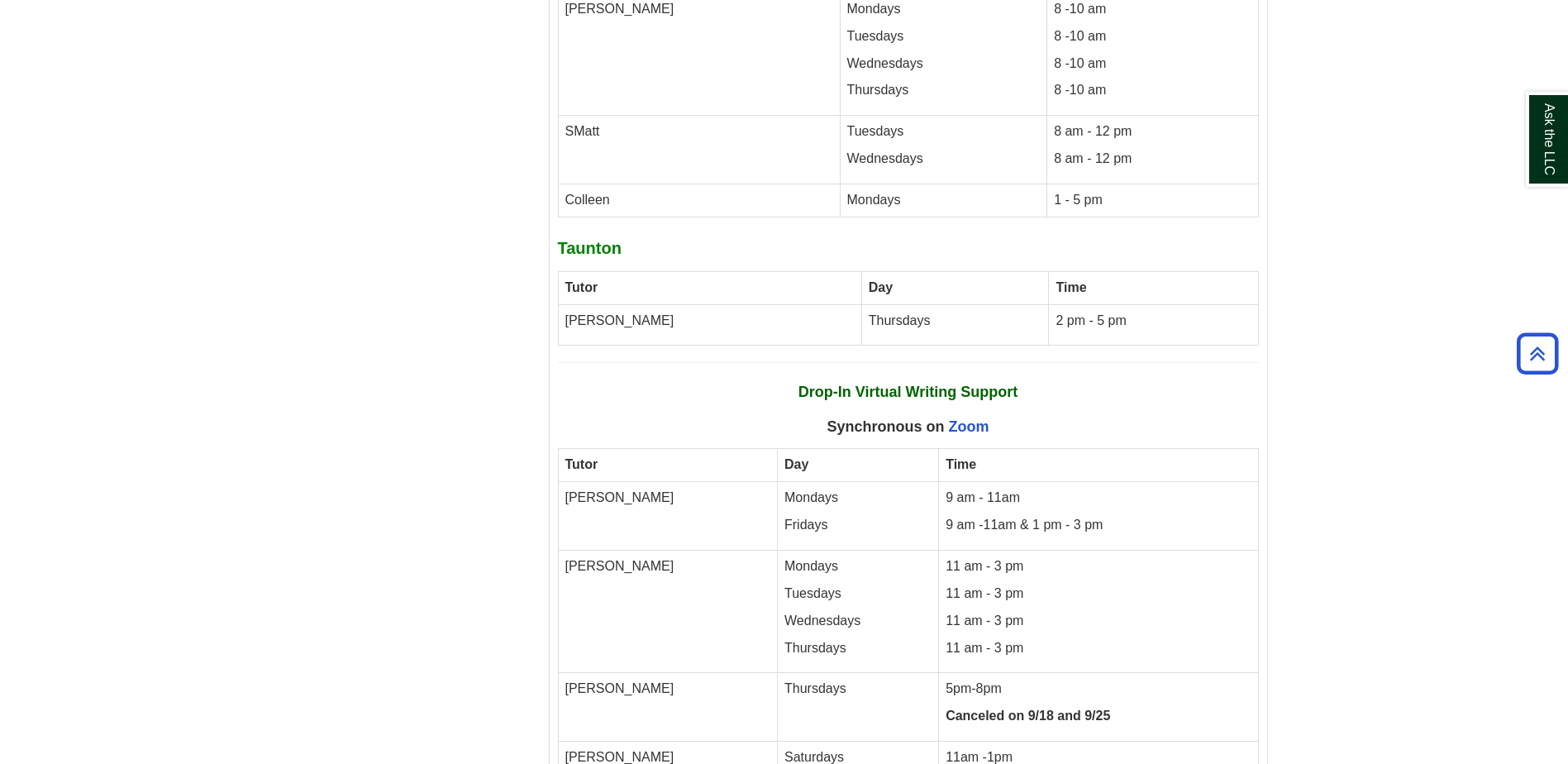
scroll to position [8441, 0]
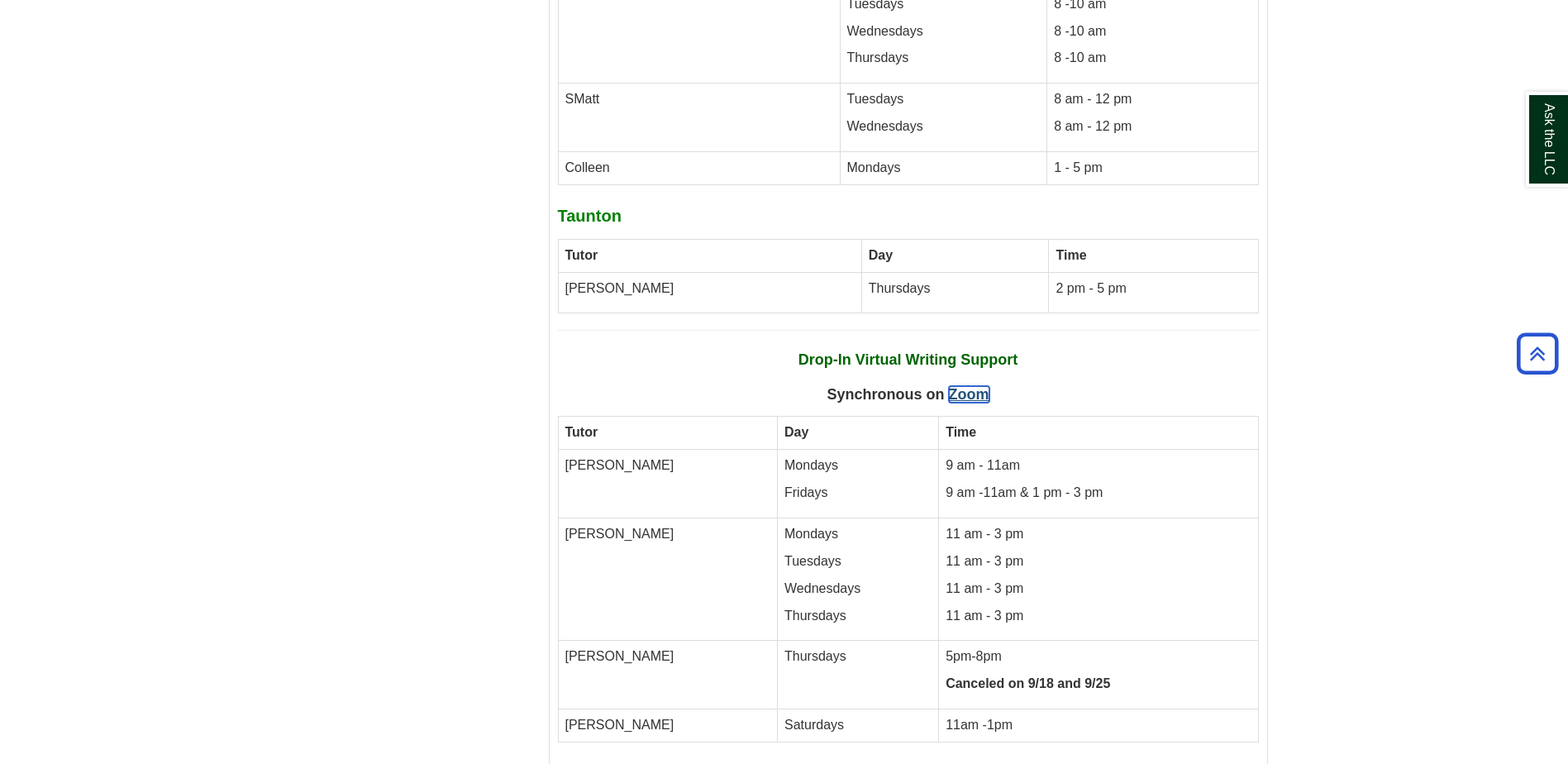
click at [966, 386] on link "Zoom" at bounding box center [969, 395] width 41 height 17
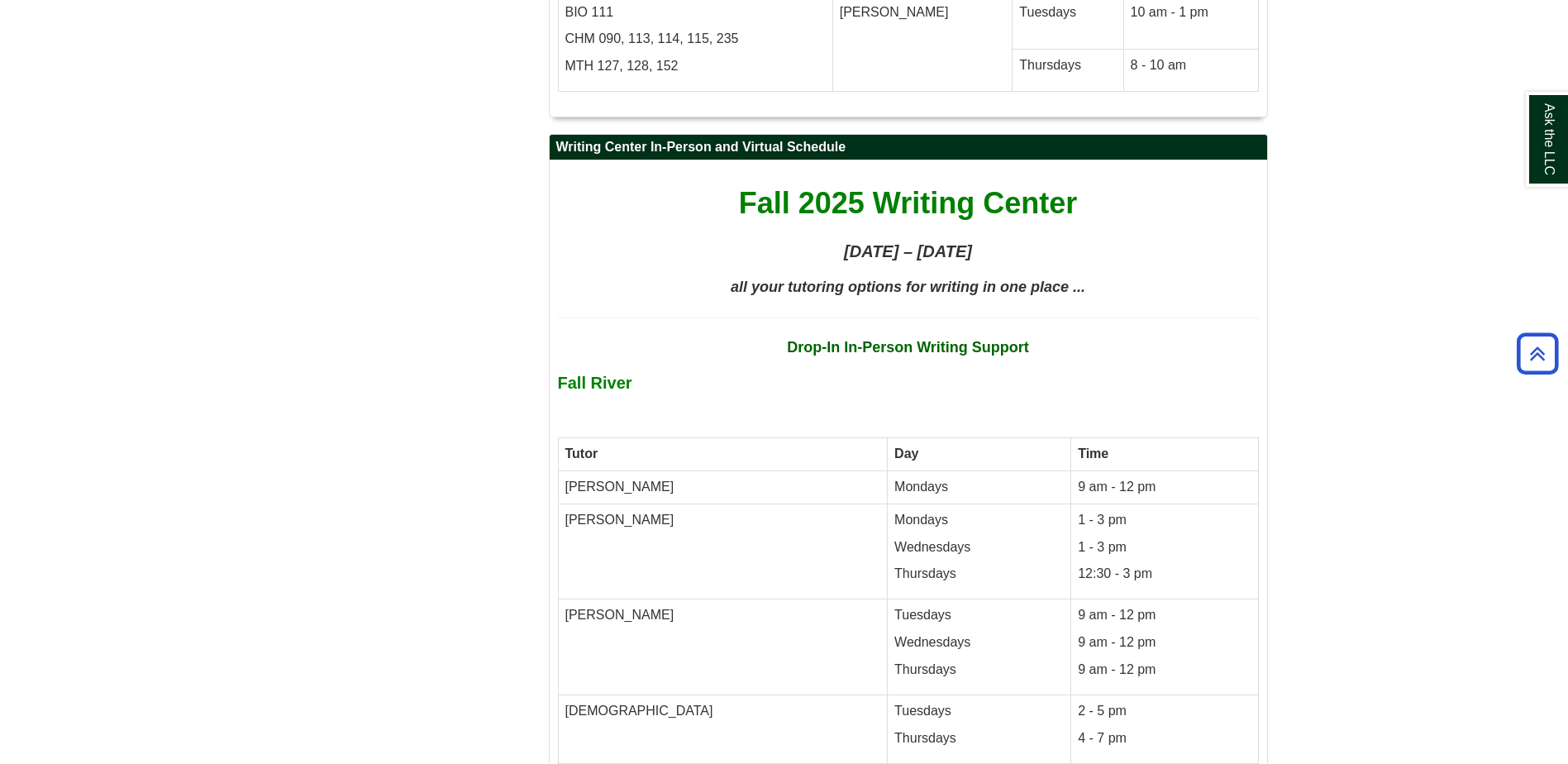
scroll to position [7449, 0]
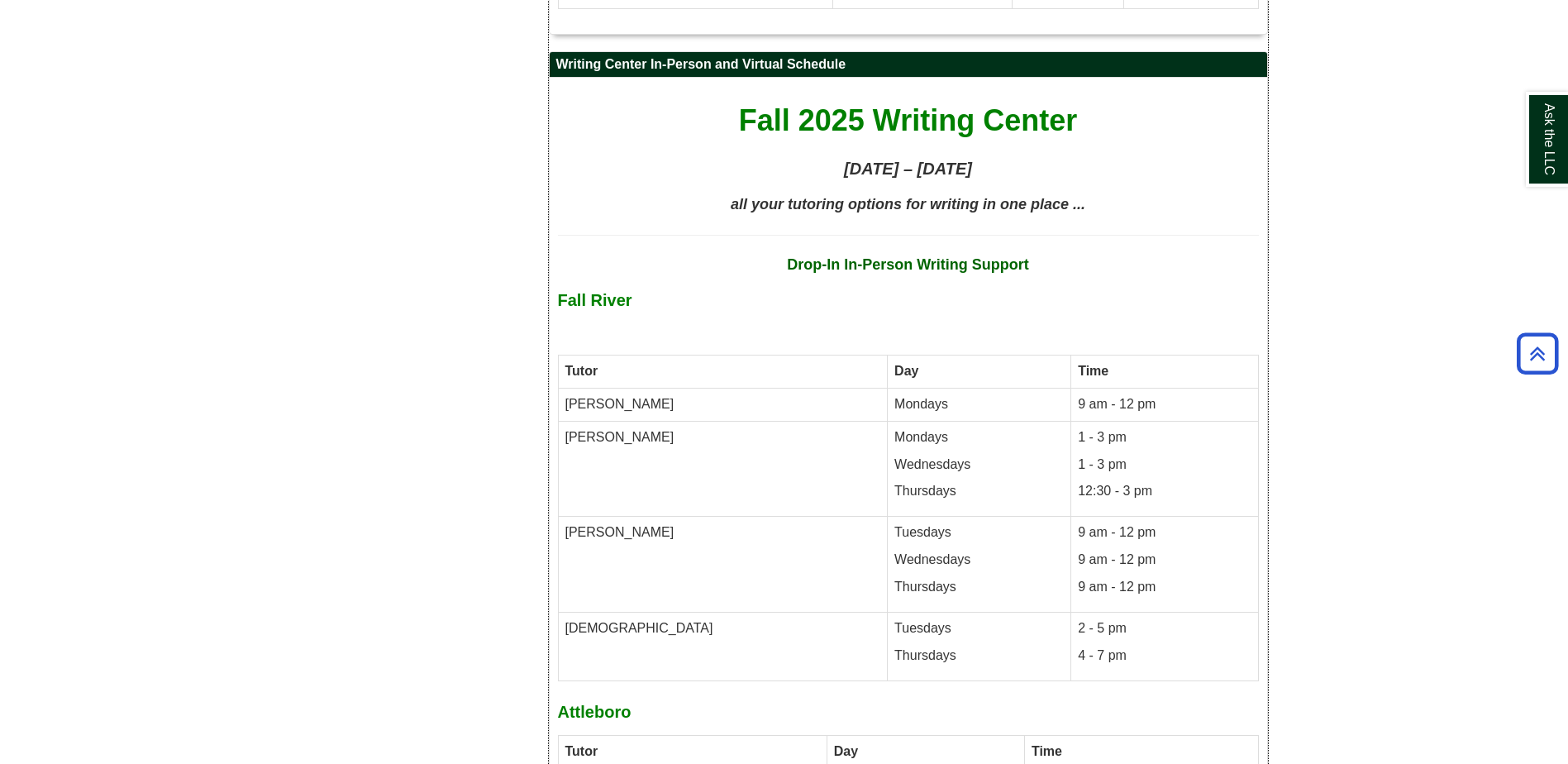
click at [593, 612] on td "[DEMOGRAPHIC_DATA]" at bounding box center [723, 645] width 330 height 69
click at [896, 257] on strong "Drop-In In-Person Writing Support" at bounding box center [908, 265] width 242 height 17
click at [971, 196] on span "all your tutoring options for writing in one place ..." at bounding box center [908, 204] width 355 height 17
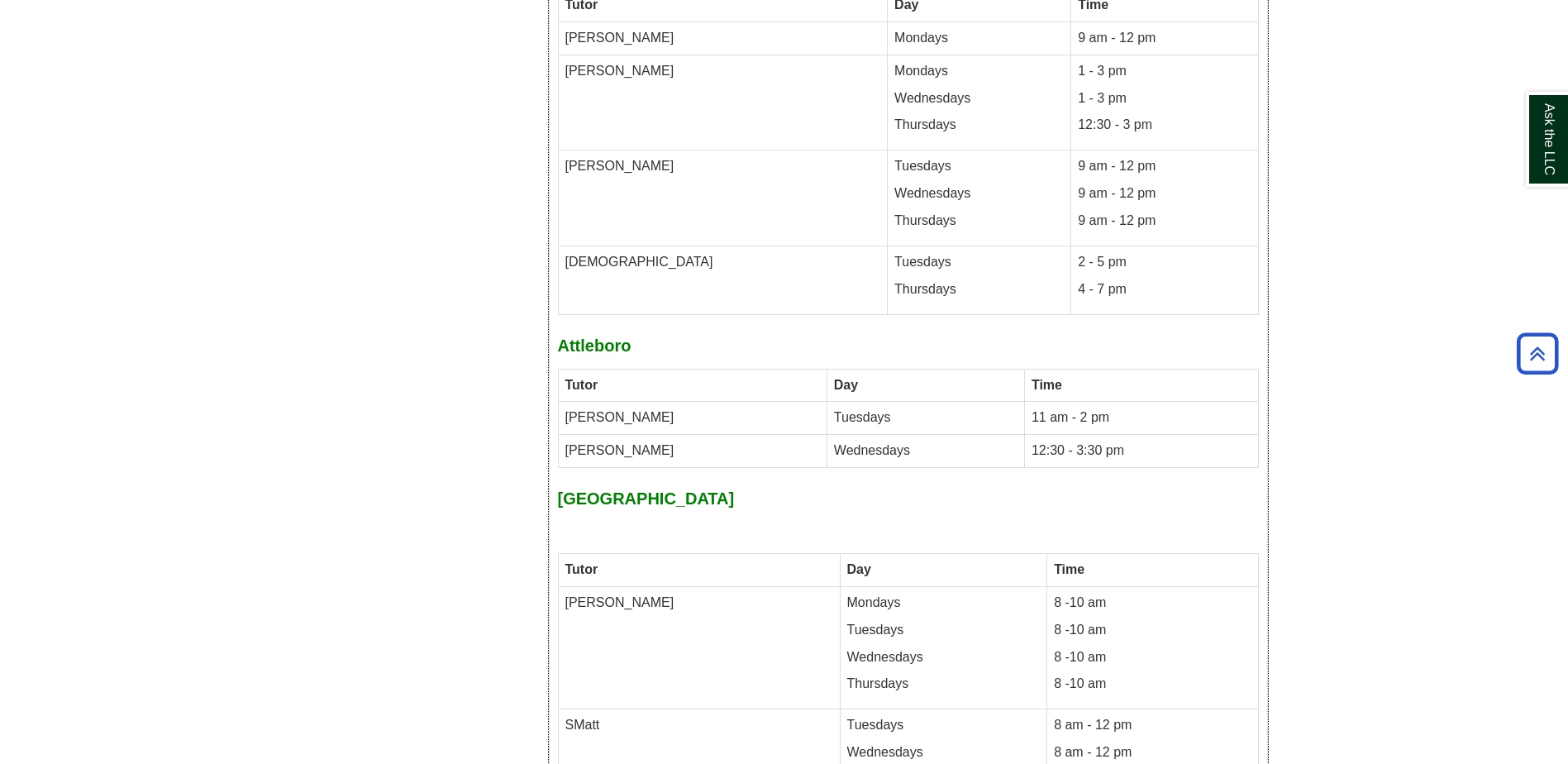
scroll to position [7366, 0]
